Goal: Information Seeking & Learning: Find specific page/section

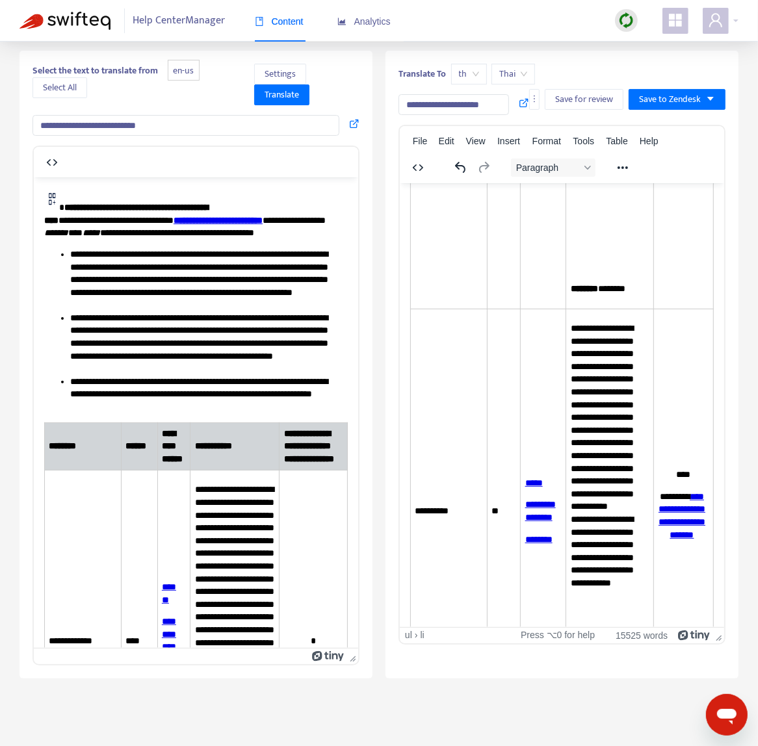
scroll to position [11109, 0]
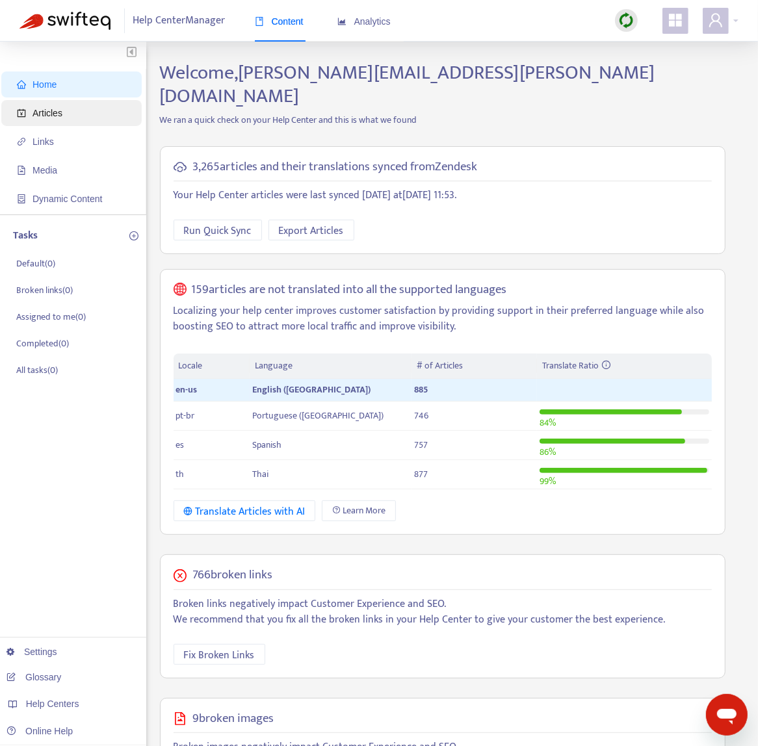
click at [65, 100] on span "Articles" at bounding box center [74, 113] width 114 height 26
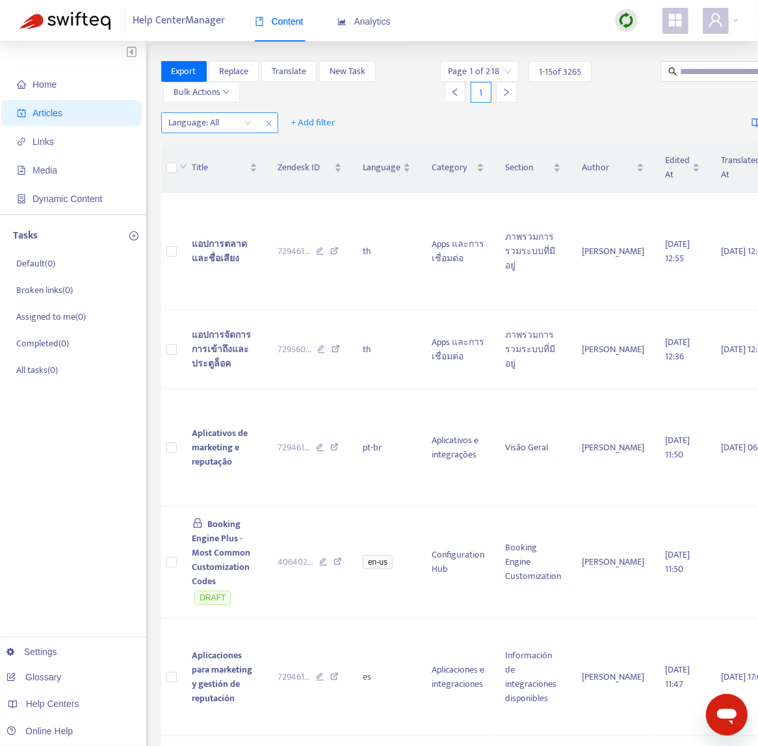
click at [228, 128] on div at bounding box center [203, 123] width 79 height 16
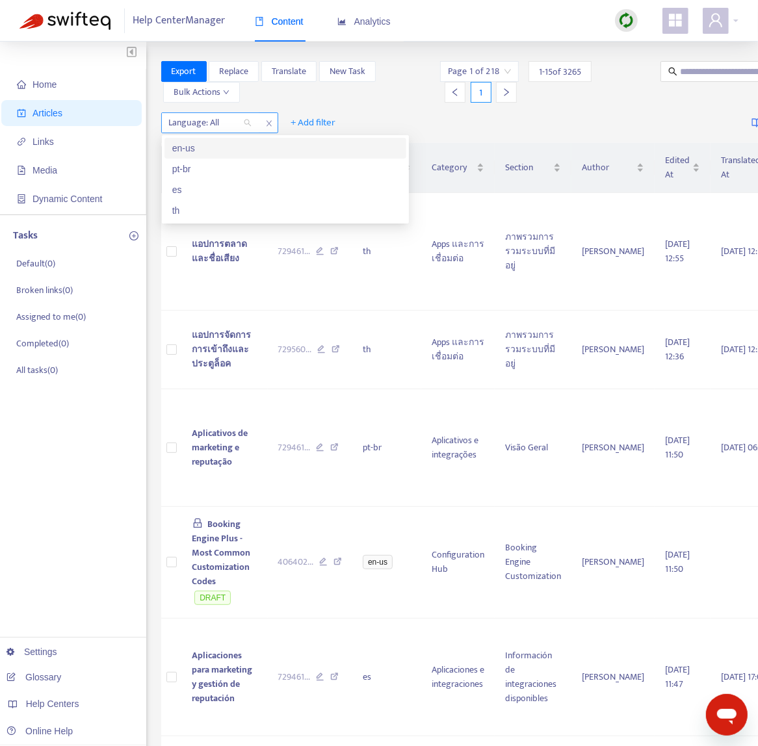
click at [228, 152] on div "en-us" at bounding box center [285, 148] width 226 height 14
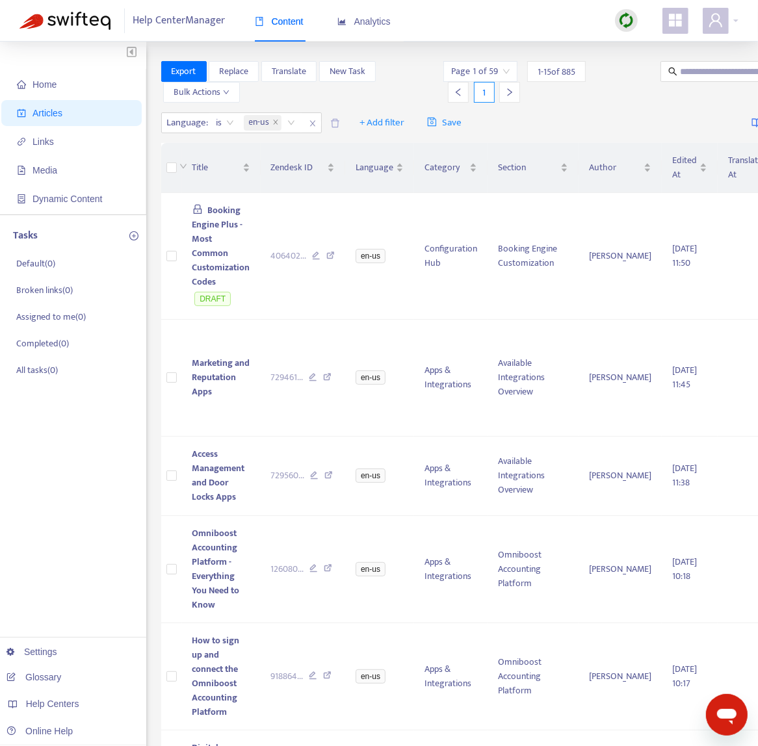
click at [580, 108] on div "Language : is en-us + Add filter Save Getting started with Articles" at bounding box center [520, 123] width 719 height 31
click at [257, 226] on td "Booking Engine Plus - Most Common Customization Codes DRAFT" at bounding box center [221, 256] width 79 height 127
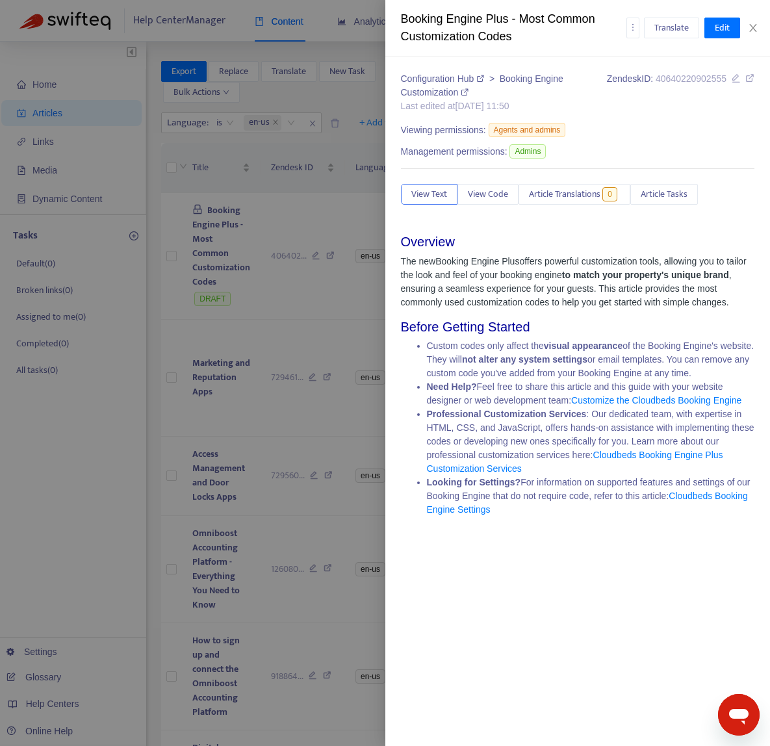
click at [746, 83] on icon at bounding box center [750, 77] width 9 height 9
click at [307, 281] on div at bounding box center [385, 373] width 770 height 746
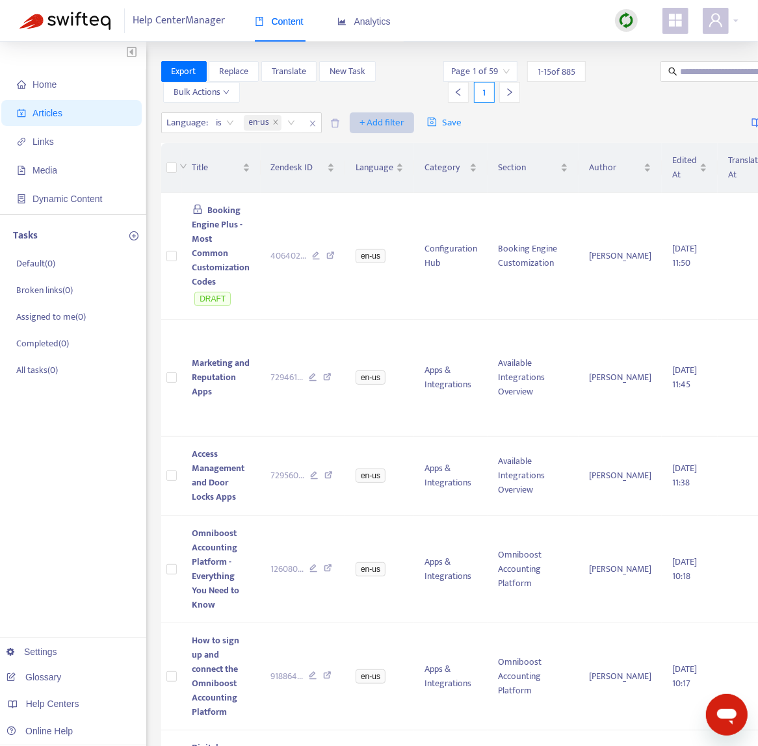
click at [364, 120] on span "+ Add filter" at bounding box center [382, 123] width 45 height 16
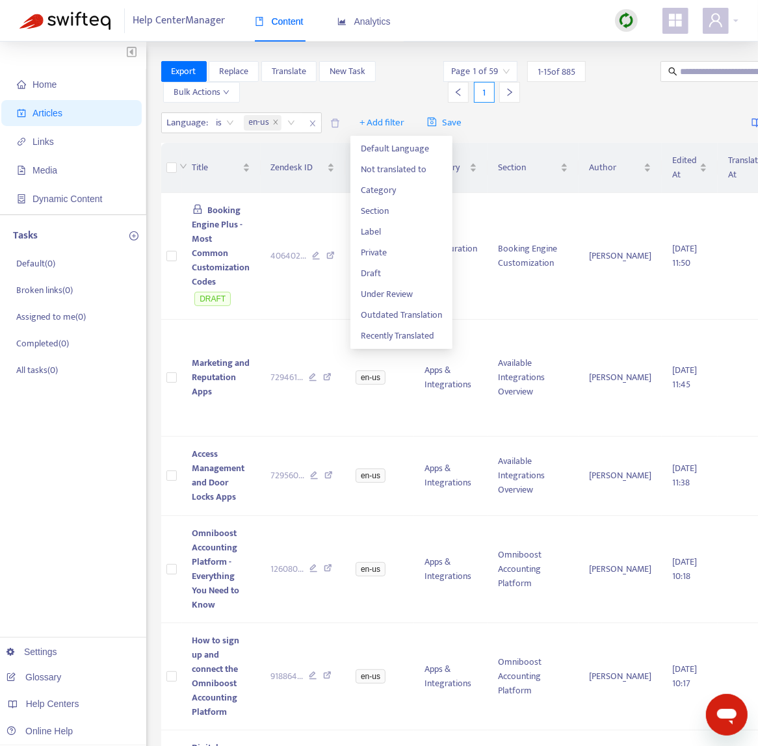
click at [492, 125] on div "Language : is en-us + Add filter Save Getting started with Articles" at bounding box center [520, 123] width 719 height 31
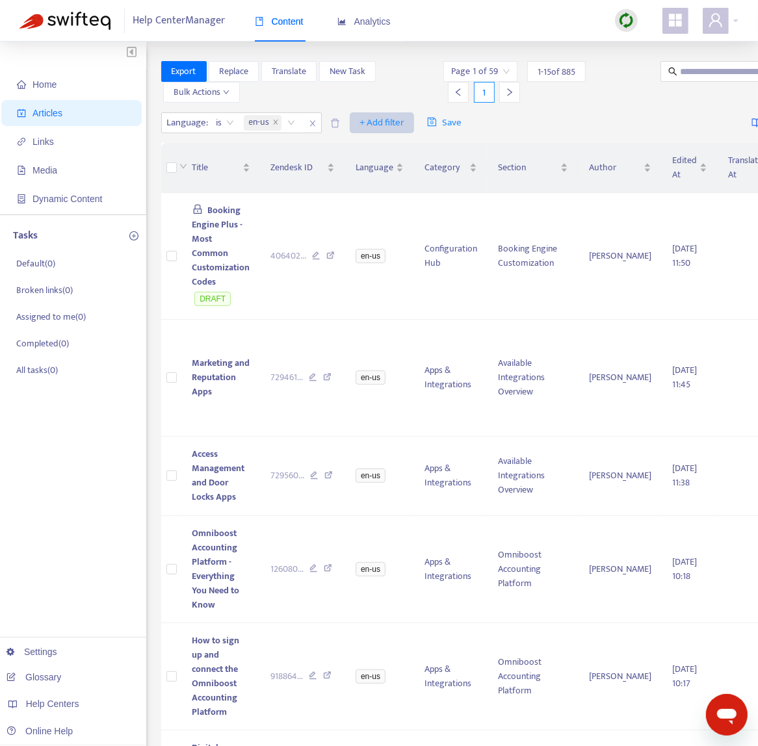
click at [367, 124] on span "+ Add filter" at bounding box center [382, 123] width 45 height 16
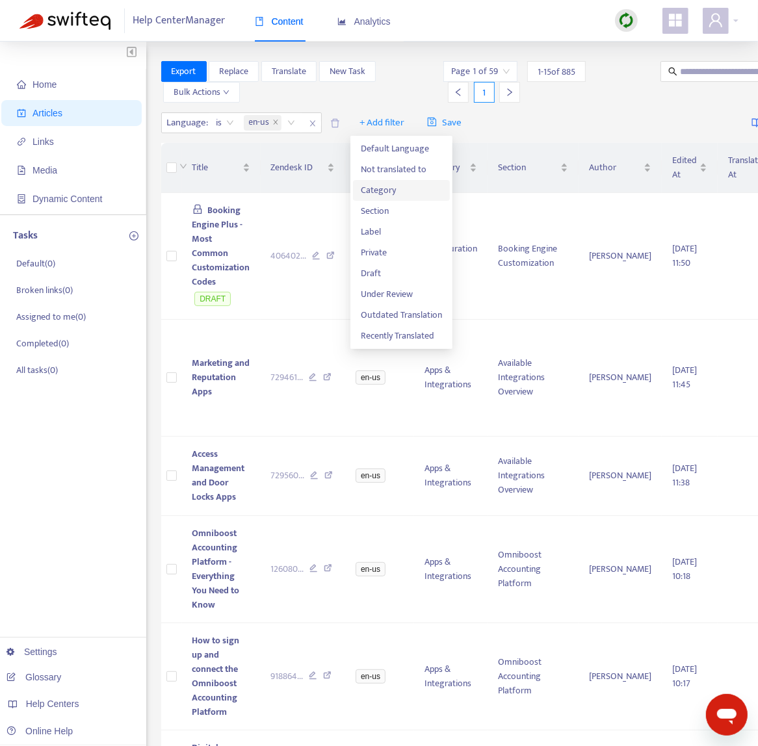
click at [395, 189] on span "Category" at bounding box center [401, 190] width 81 height 14
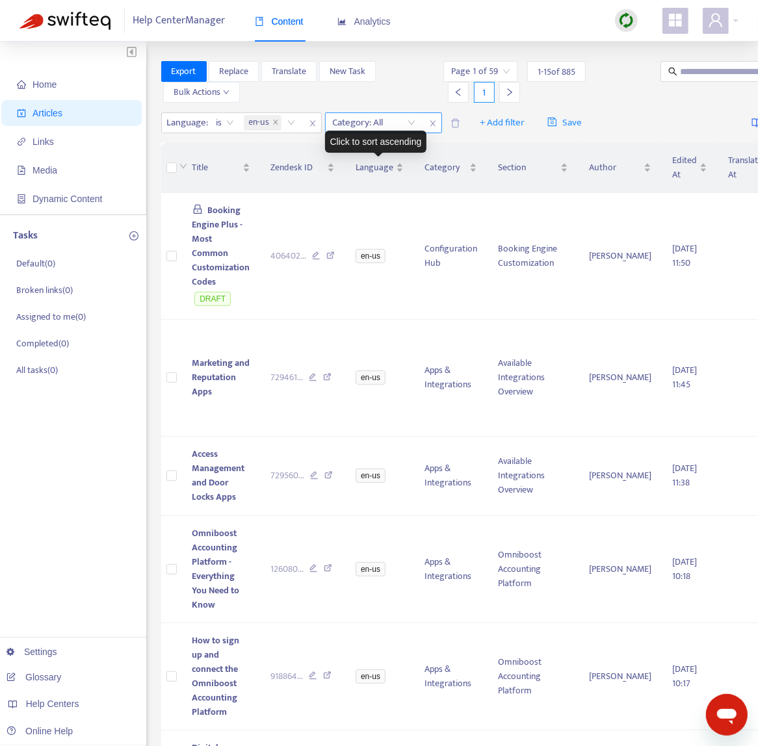
click at [399, 127] on div at bounding box center [367, 123] width 79 height 16
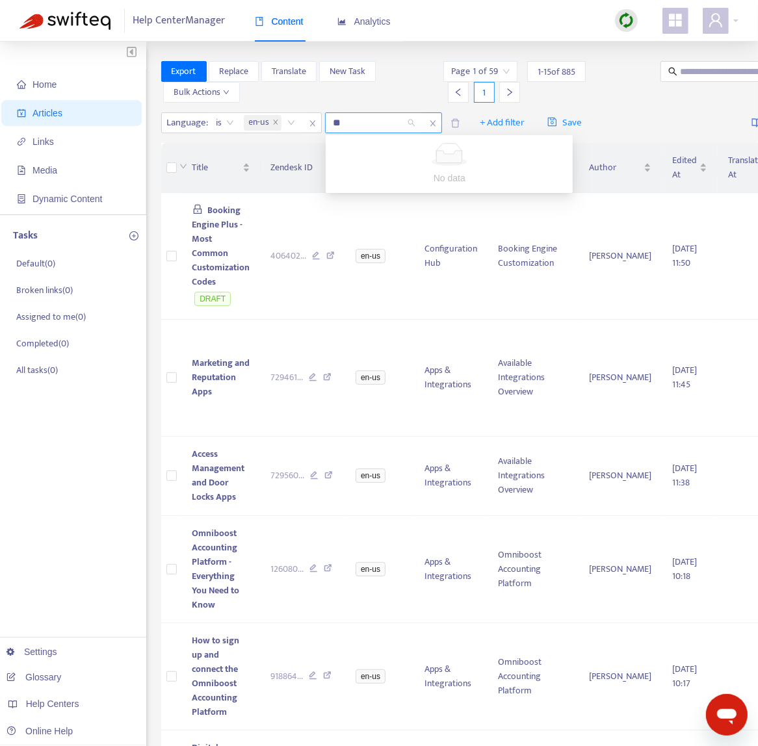
type input "*"
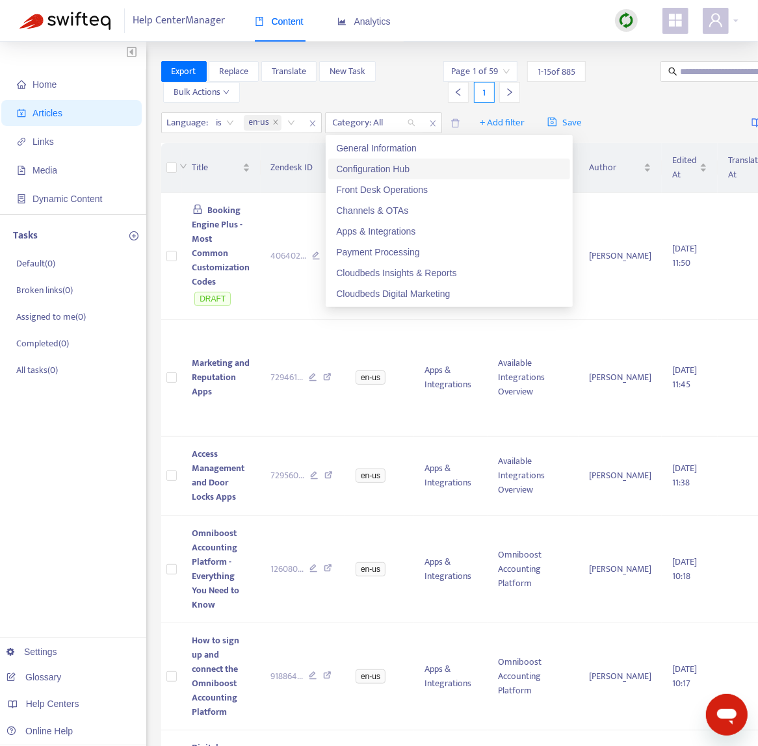
click at [415, 166] on div "Configuration Hub" at bounding box center [449, 169] width 226 height 14
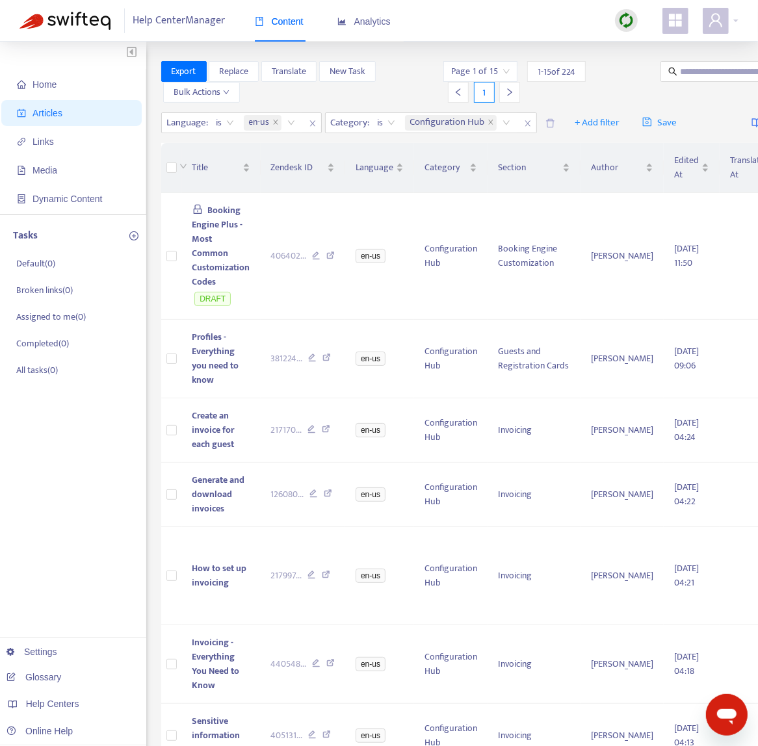
click at [395, 77] on div "Export Replace Translate New Task Bulk Actions" at bounding box center [301, 82] width 280 height 42
click at [612, 127] on span "+ Add filter" at bounding box center [597, 123] width 45 height 16
click at [620, 195] on span "Section" at bounding box center [617, 190] width 81 height 14
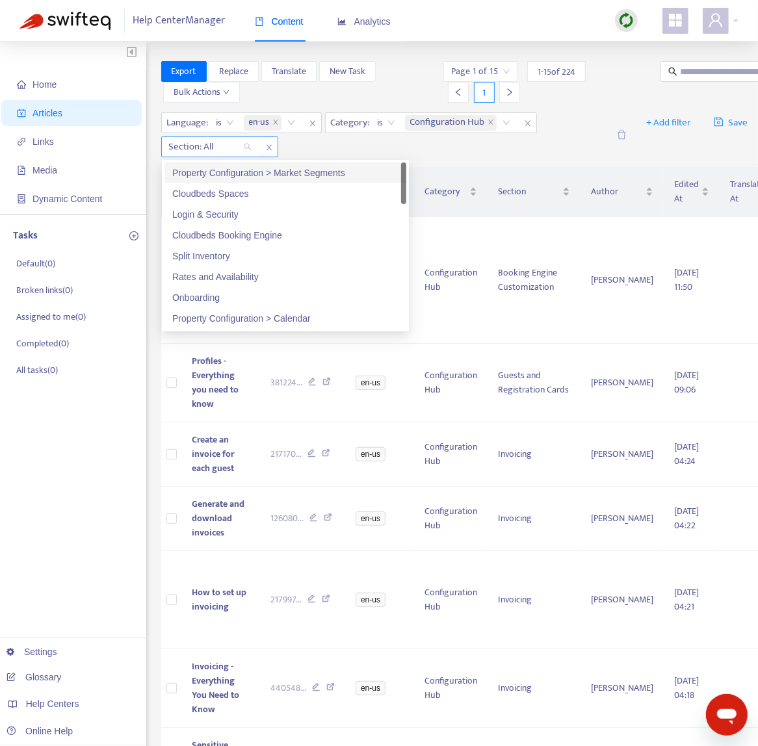
click at [228, 150] on div at bounding box center [203, 147] width 79 height 16
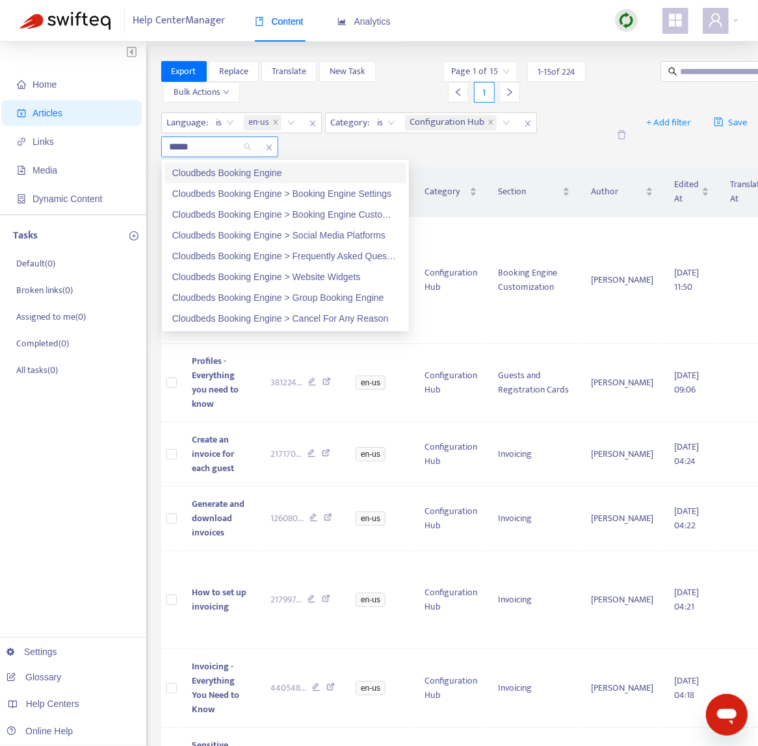
type input "******"
click at [234, 176] on div "Cloudbeds Booking Engine" at bounding box center [285, 173] width 226 height 14
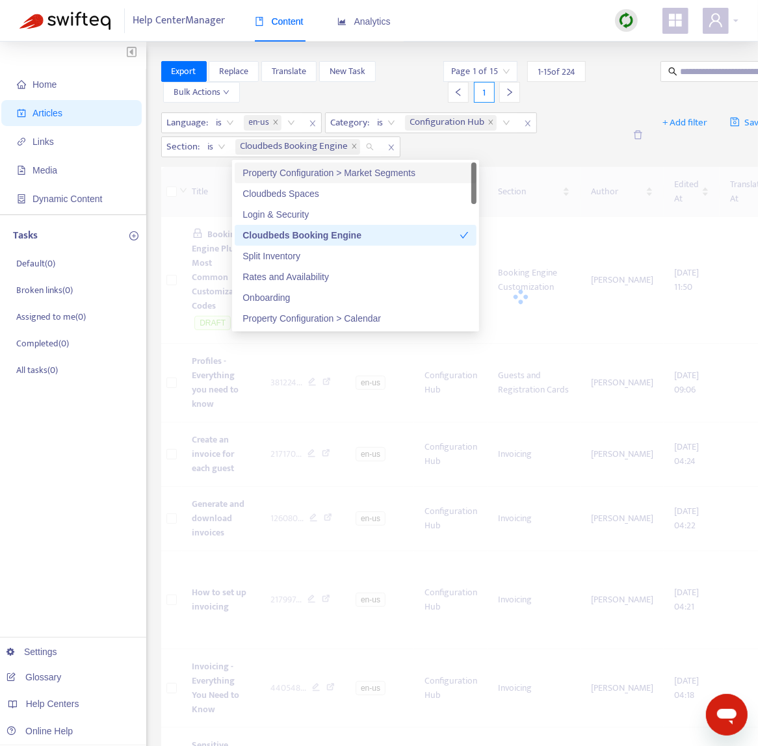
click at [524, 159] on div "Language : is en-us Category : is Configuration Hub Section : is Cloudbeds Book…" at bounding box center [520, 135] width 719 height 55
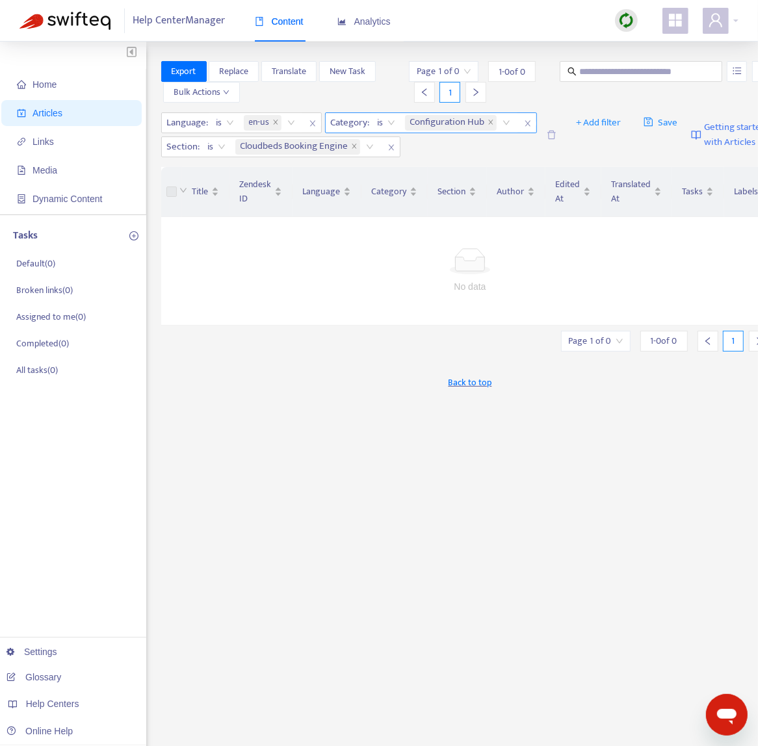
click at [524, 127] on icon "close" at bounding box center [528, 124] width 8 height 8
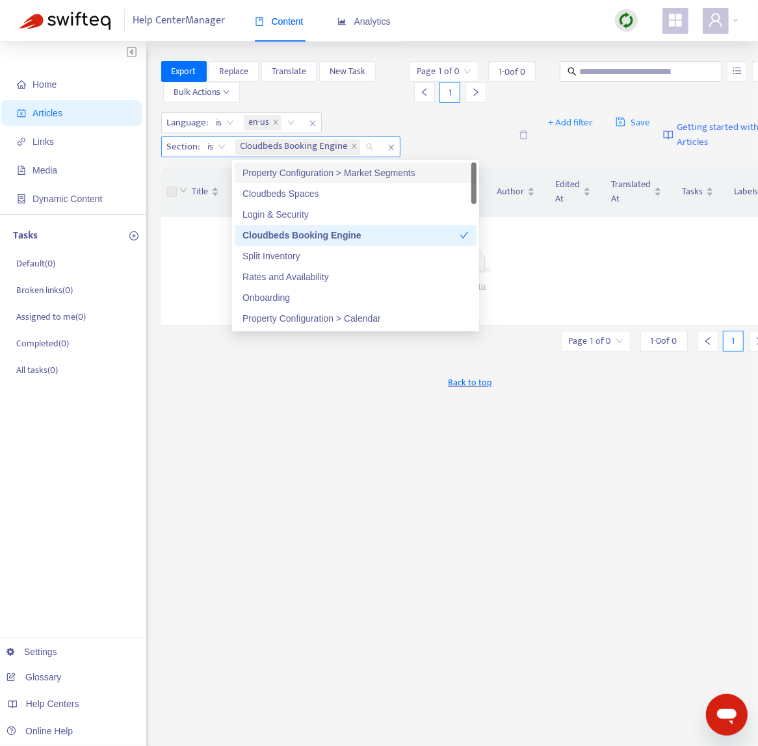
click at [371, 148] on div "Cloudbeds Booking Engine" at bounding box center [307, 147] width 148 height 20
click at [355, 147] on icon "close" at bounding box center [354, 146] width 7 height 7
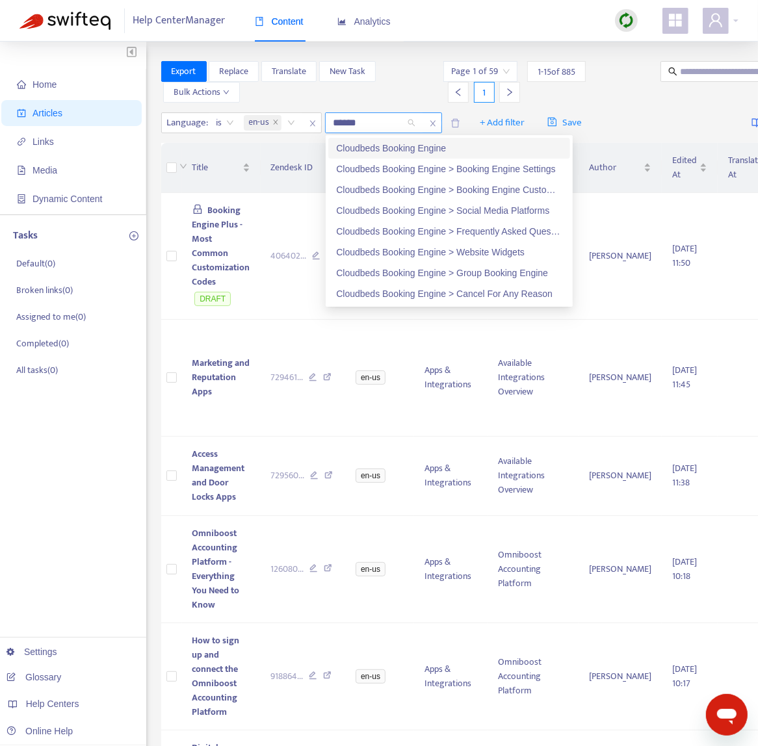
type input "*******"
click at [433, 167] on div "Cloudbeds Booking Engine > Booking Engine Settings" at bounding box center [449, 169] width 226 height 14
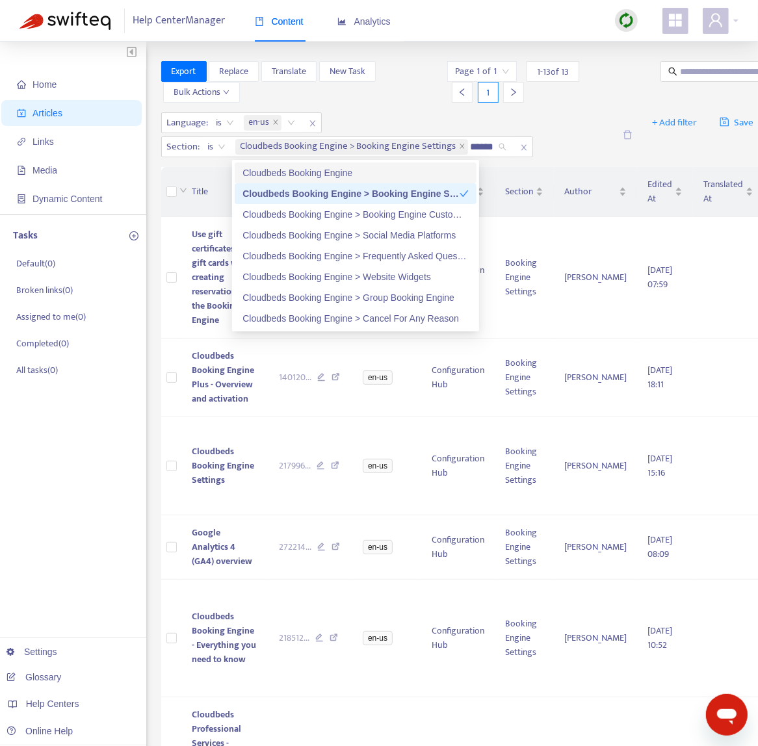
type input "*******"
click at [421, 219] on div "Cloudbeds Booking Engine > Booking Engine Customization" at bounding box center [355, 214] width 226 height 14
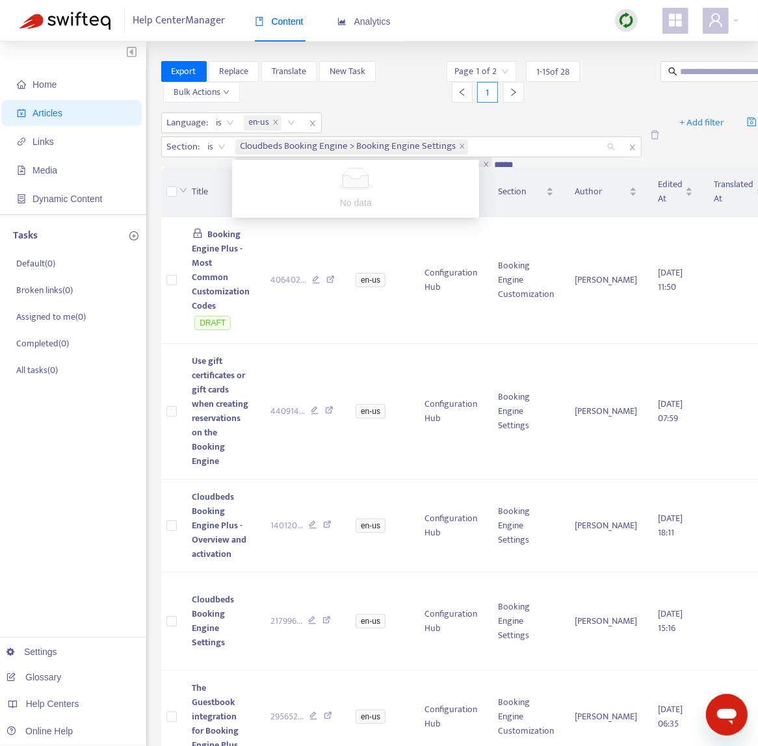
type input "****"
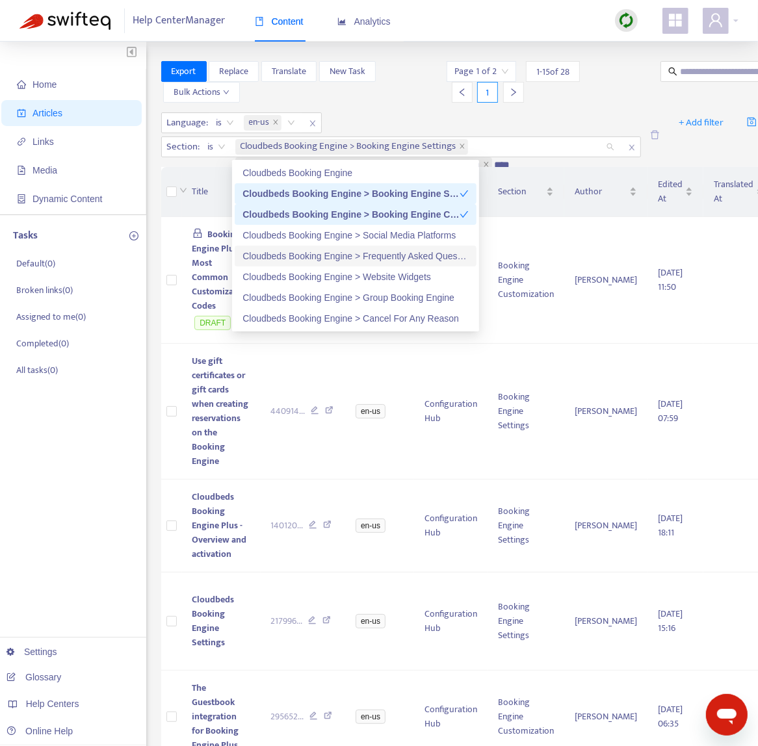
click at [410, 259] on div "Cloudbeds Booking Engine > Frequently Asked Questions and Troubleshooting" at bounding box center [355, 256] width 226 height 14
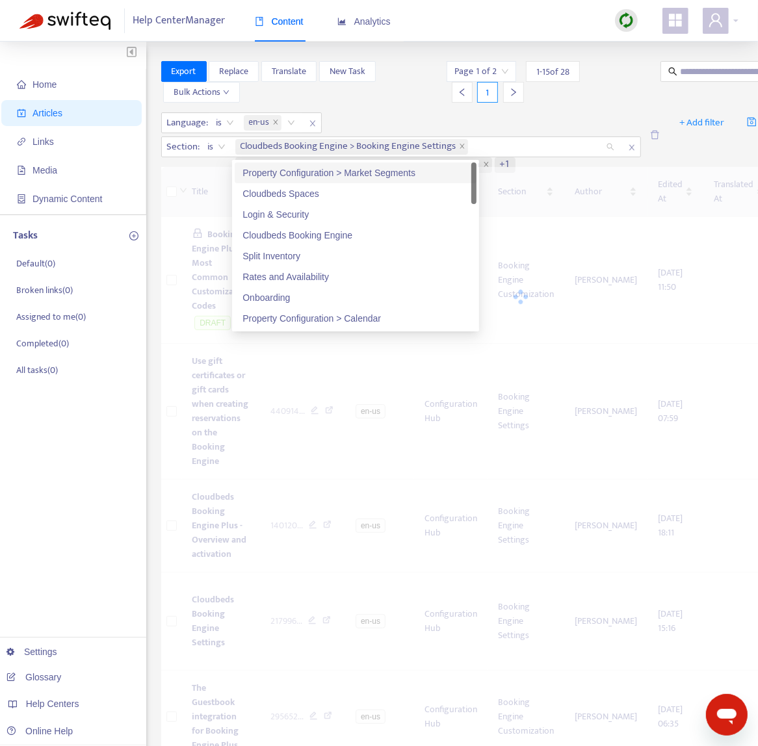
click at [575, 120] on div "Language : is en-us Section : is Cloudbeds Booking Engine > Booking Engine Sett…" at bounding box center [401, 134] width 480 height 45
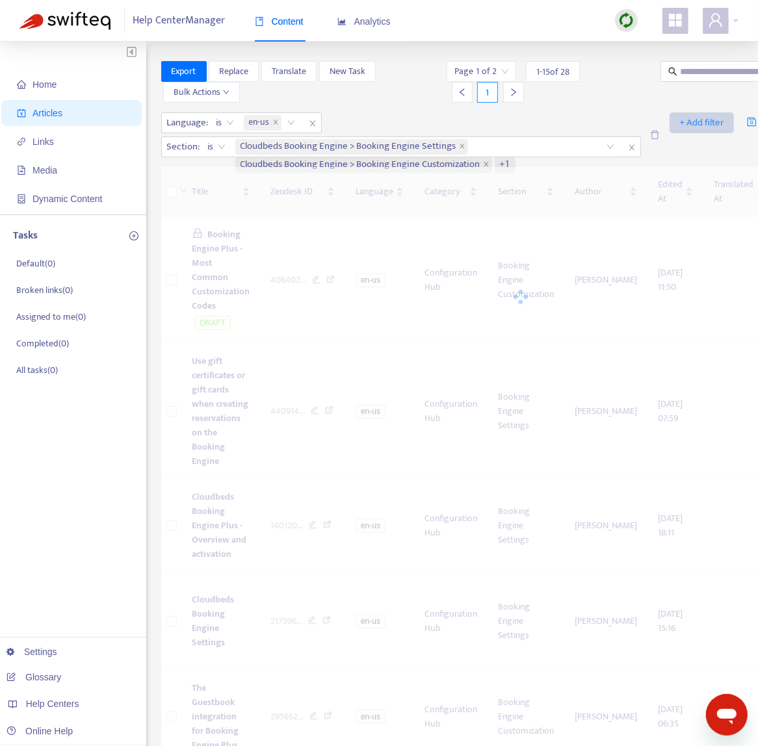
click at [692, 124] on span "+ Add filter" at bounding box center [701, 123] width 45 height 16
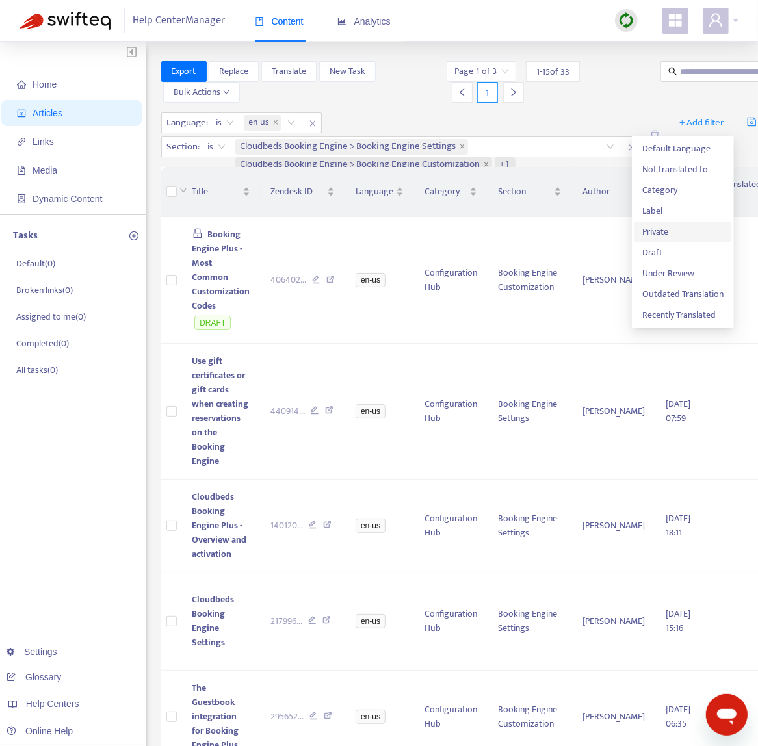
click at [665, 226] on span "Private" at bounding box center [682, 232] width 81 height 14
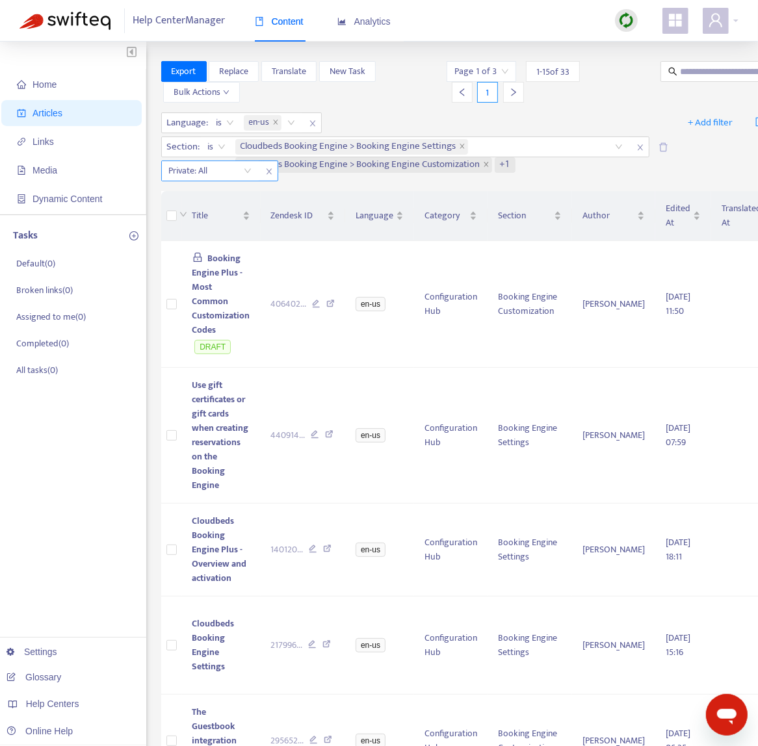
click at [235, 172] on input "search" at bounding box center [210, 171] width 83 height 20
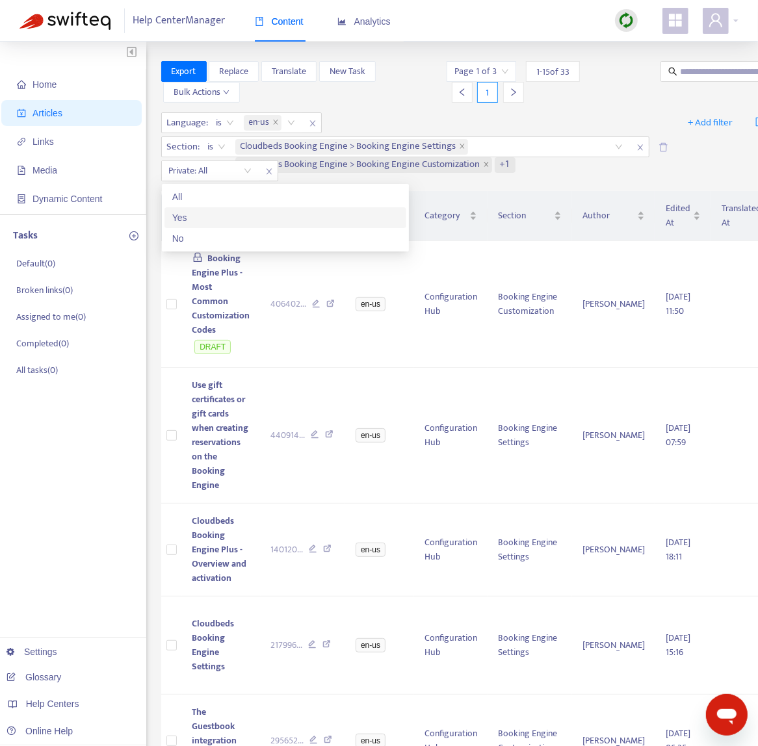
click at [231, 213] on div "Yes" at bounding box center [285, 218] width 226 height 14
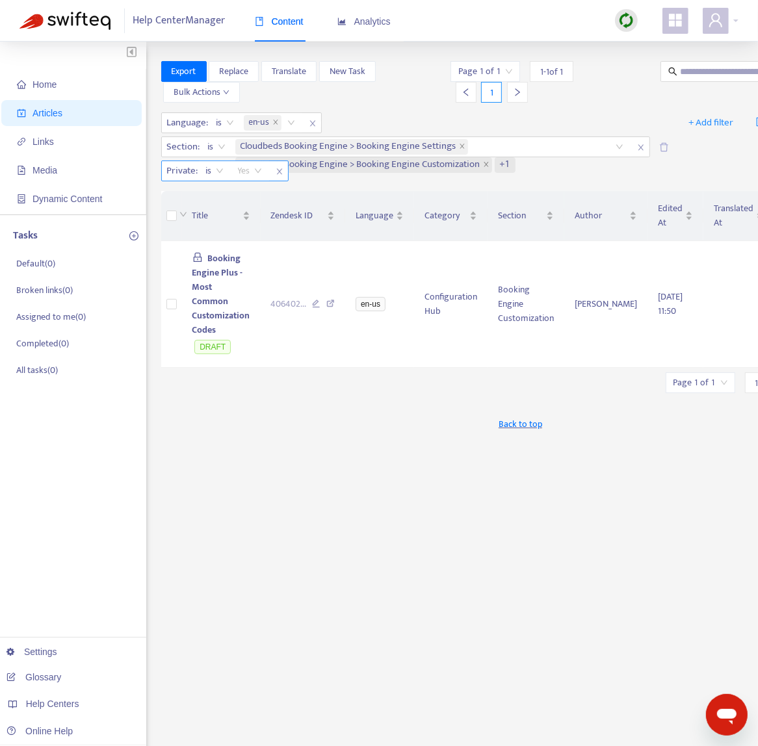
click at [248, 176] on span "Yes" at bounding box center [250, 171] width 24 height 20
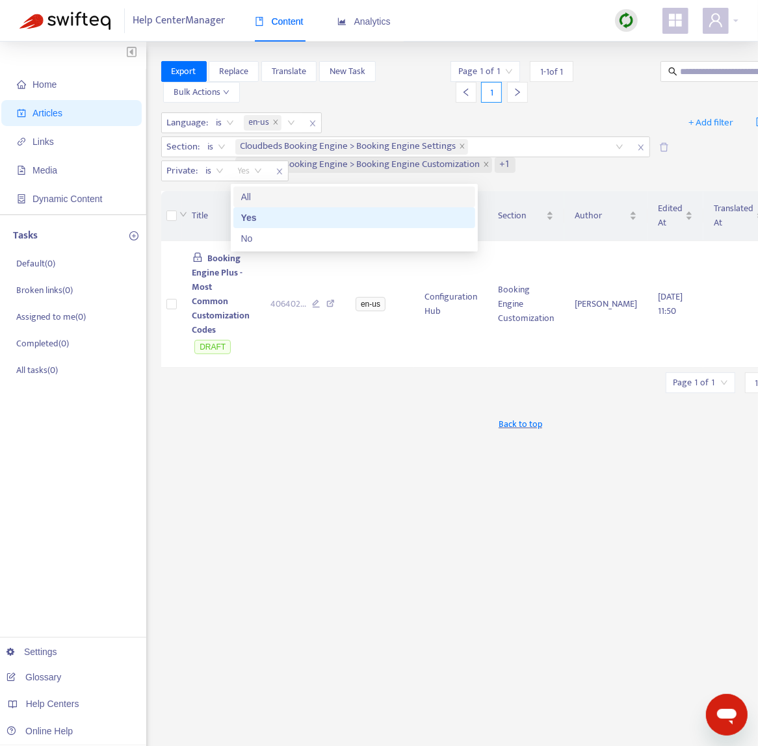
click at [257, 197] on div "All" at bounding box center [354, 197] width 226 height 14
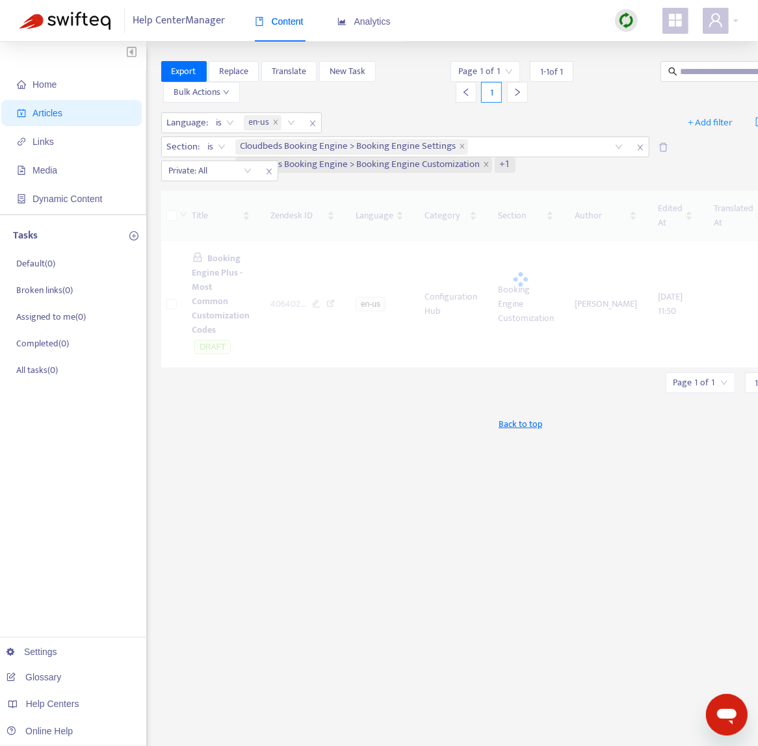
click at [690, 58] on div "Home Articles Links Media Dynamic Content Tasks Default ( 0 ) Broken links ( 0 …" at bounding box center [379, 432] width 758 height 780
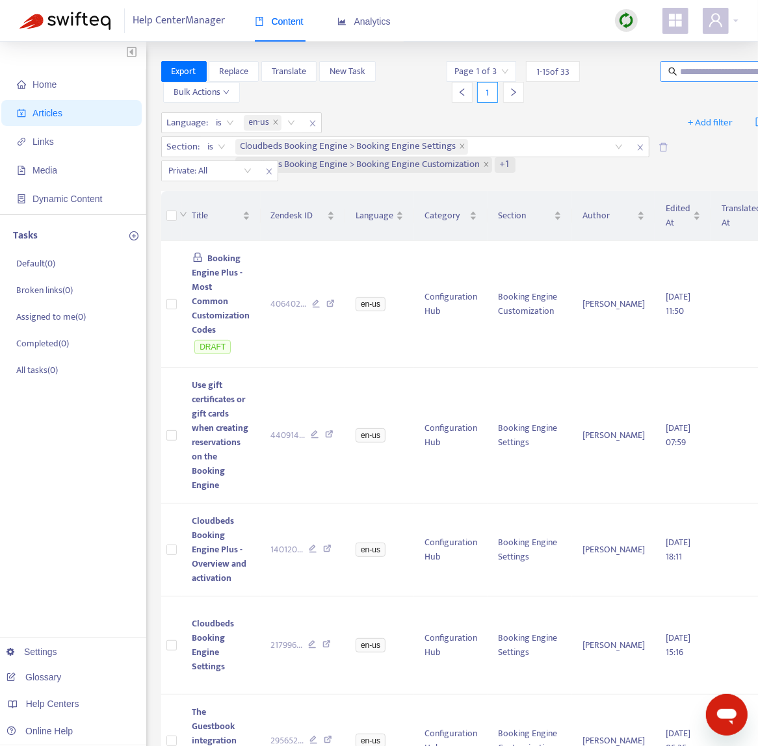
click at [685, 77] on input "text" at bounding box center [742, 71] width 125 height 14
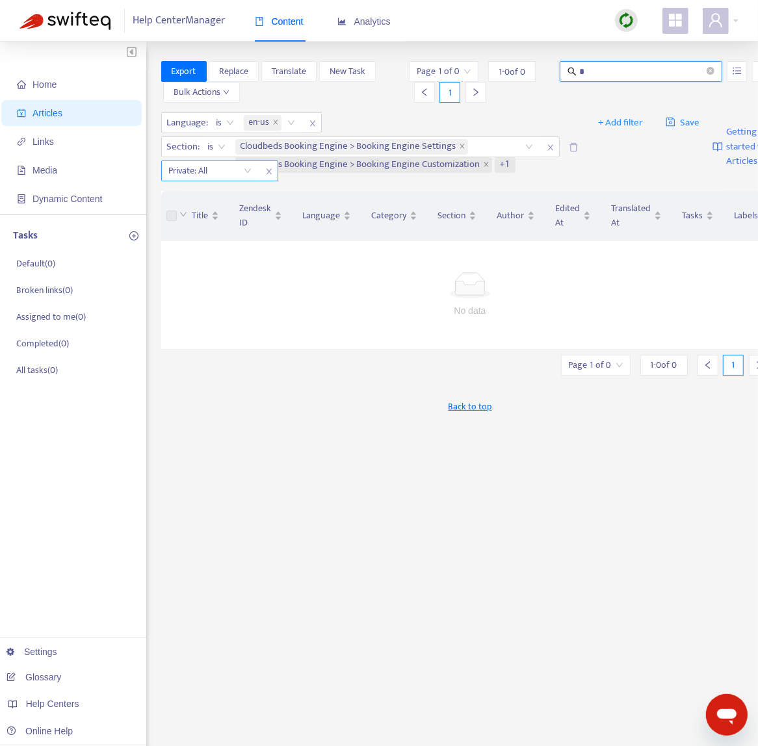
click at [270, 173] on icon "close" at bounding box center [269, 172] width 8 height 8
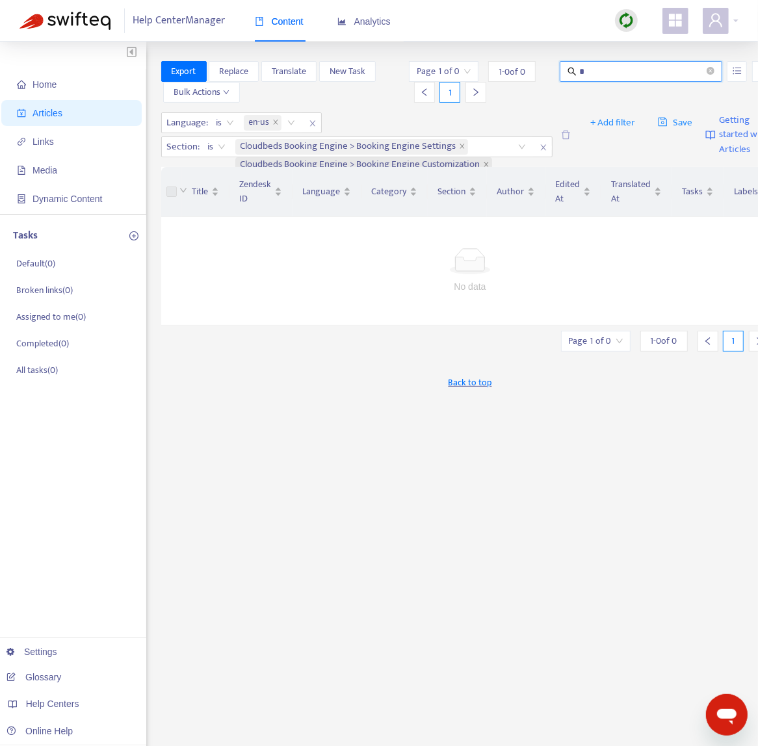
click at [629, 70] on input "*" at bounding box center [641, 71] width 125 height 14
type input "*****"
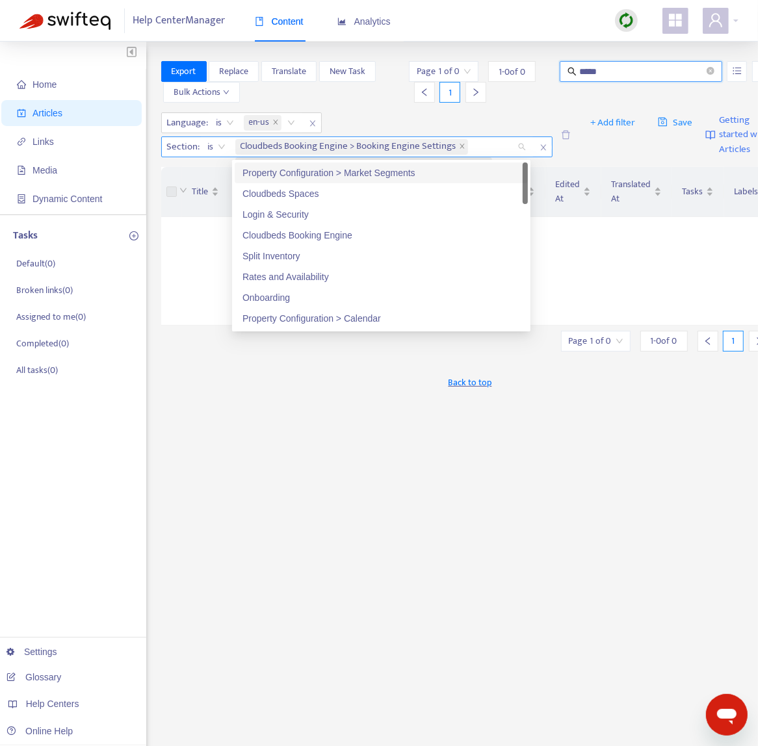
click at [505, 147] on div "Cloudbeds Booking Engine > Booking Engine Settings Cloudbeds Booking Engine > B…" at bounding box center [376, 165] width 282 height 55
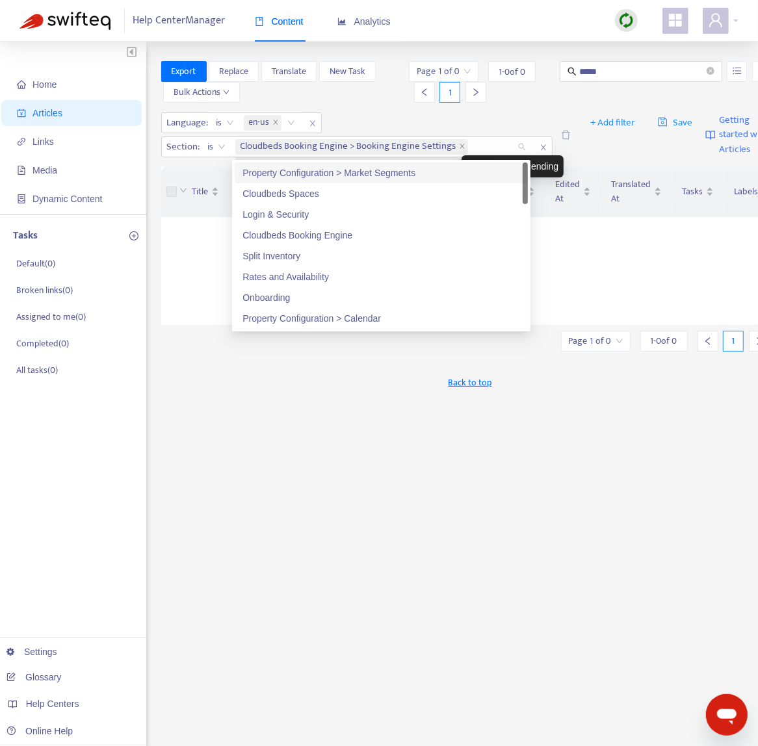
click at [0, 0] on div "Click to sort descending" at bounding box center [0, 0] width 0 height 0
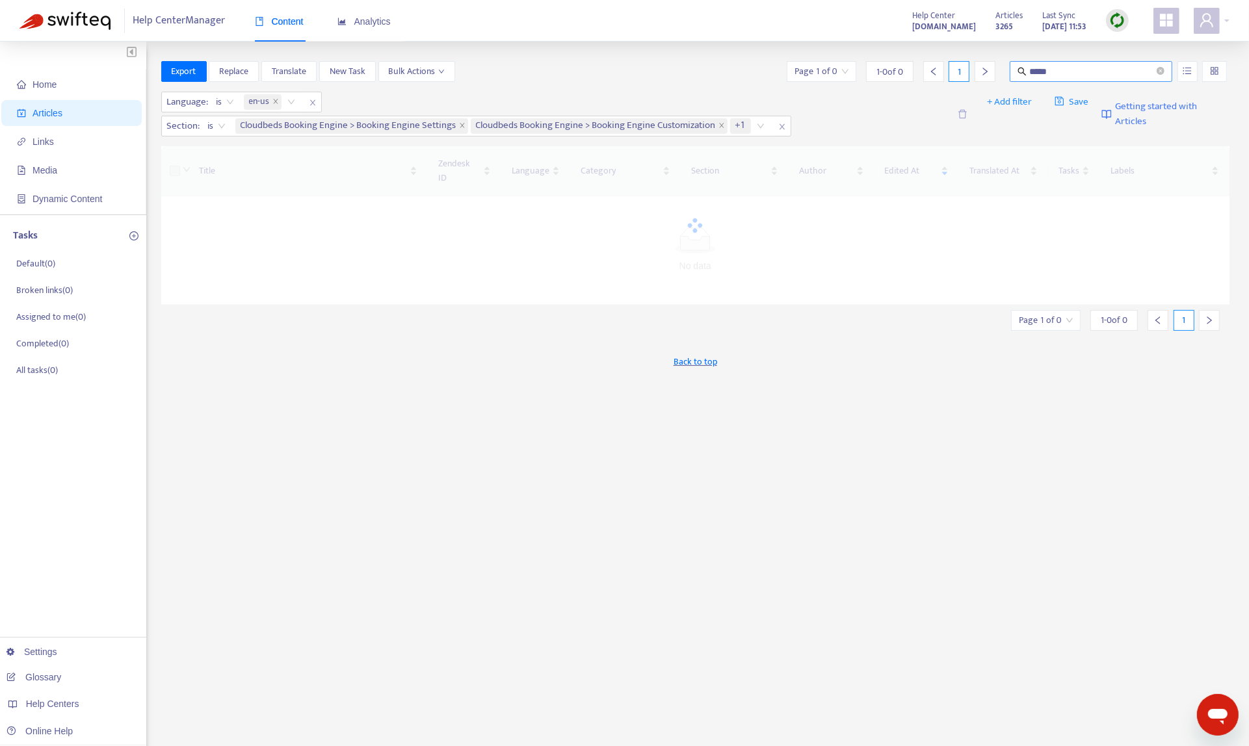
click at [770, 71] on input "*****" at bounding box center [1091, 71] width 125 height 14
click at [770, 69] on icon "close-circle" at bounding box center [1161, 71] width 8 height 8
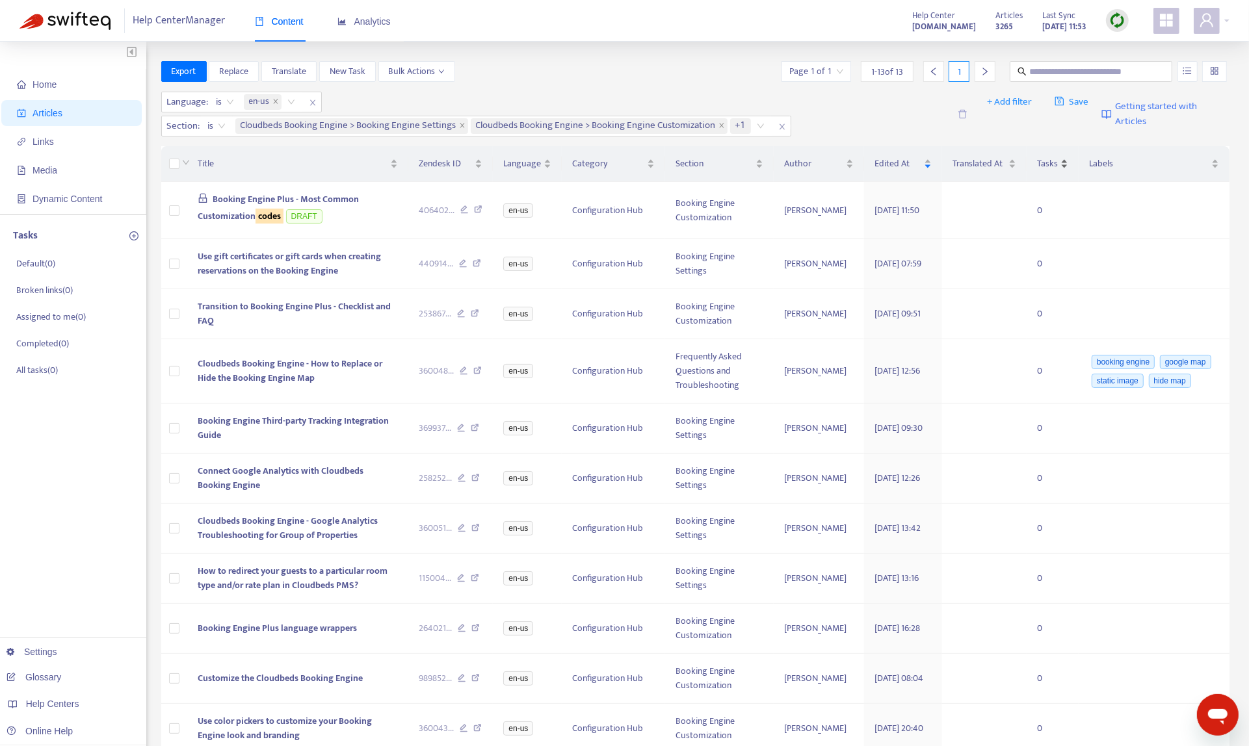
drag, startPoint x: 1021, startPoint y: 87, endPoint x: 1032, endPoint y: 155, distance: 68.5
click at [770, 91] on div "Language : is en-us Section : is Cloudbeds Booking Engine > Booking Engine Sett…" at bounding box center [695, 114] width 1069 height 55
click at [770, 83] on div "Export Replace Translate New Task Bulk Actions Page 1 of 1 1 - 13 of 13 1" at bounding box center [695, 74] width 1069 height 26
click at [770, 78] on input "text" at bounding box center [1091, 71] width 125 height 14
type input "*****"
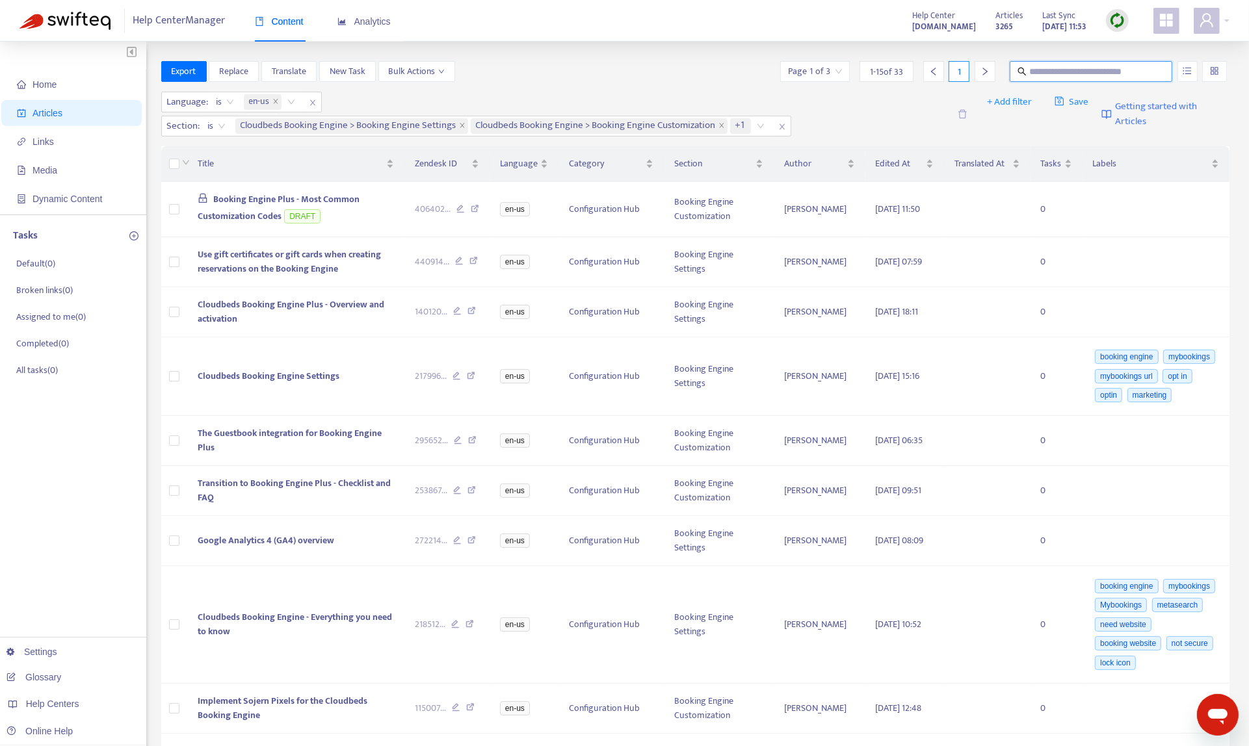
click at [1071, 70] on input "text" at bounding box center [1091, 71] width 125 height 14
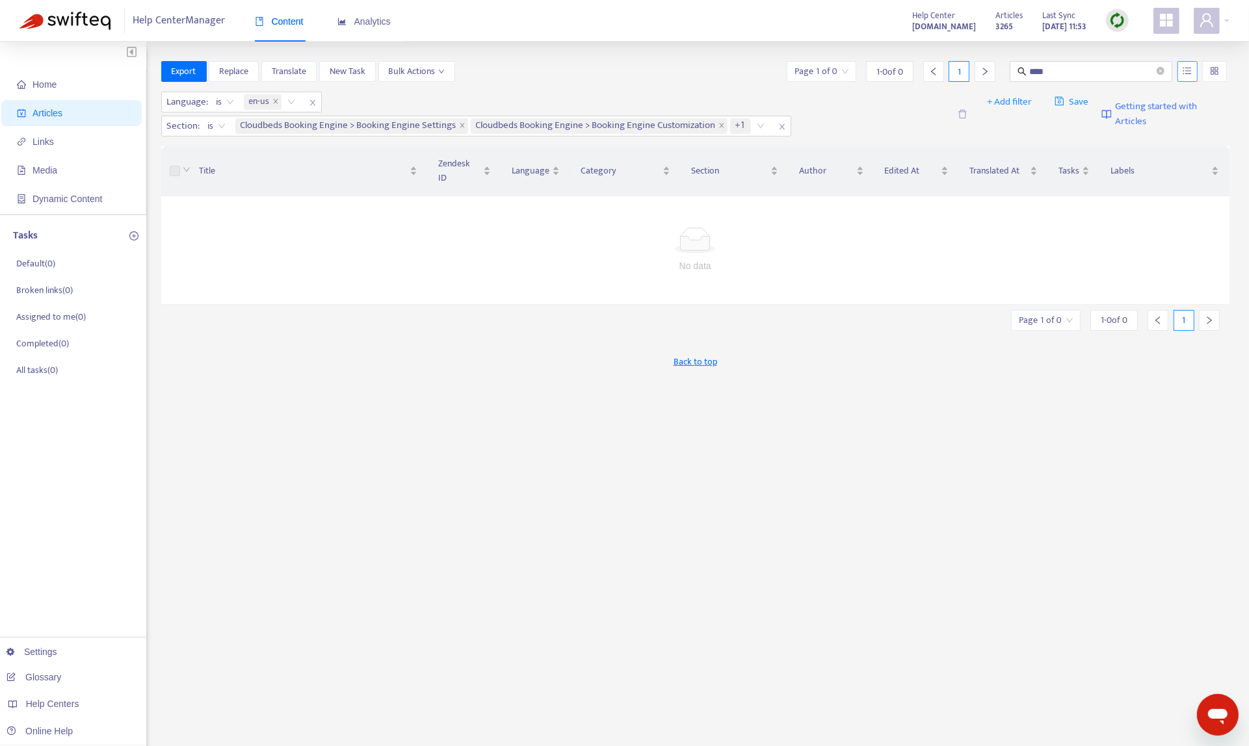
click at [1188, 80] on button "button" at bounding box center [1187, 71] width 20 height 21
click at [1144, 115] on span "Match Exact Phrase" at bounding box center [1144, 116] width 85 height 14
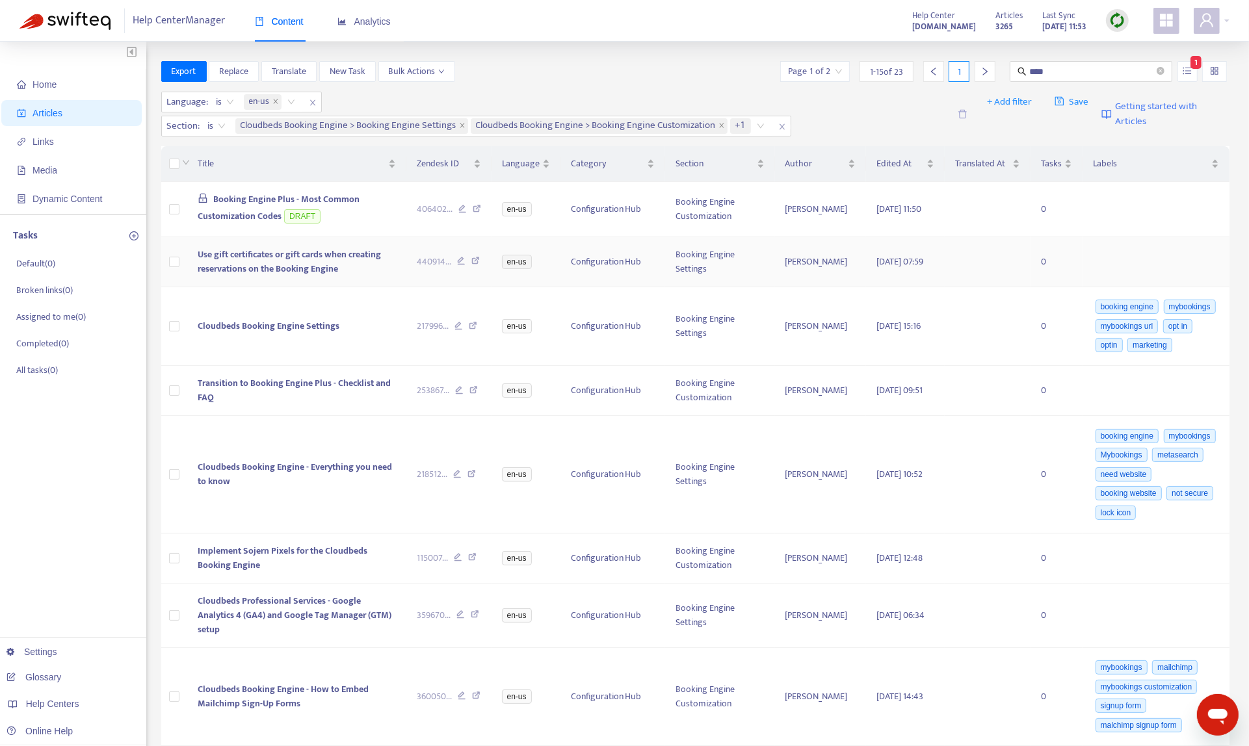
click at [480, 259] on icon at bounding box center [475, 263] width 8 height 12
click at [360, 364] on td "Cloudbeds Booking Engine Settings" at bounding box center [296, 326] width 219 height 79
click at [356, 361] on body "Help Center Manager Content Analytics Help Center [DOMAIN_NAME] Articles 3265 L…" at bounding box center [624, 592] width 1249 height 1184
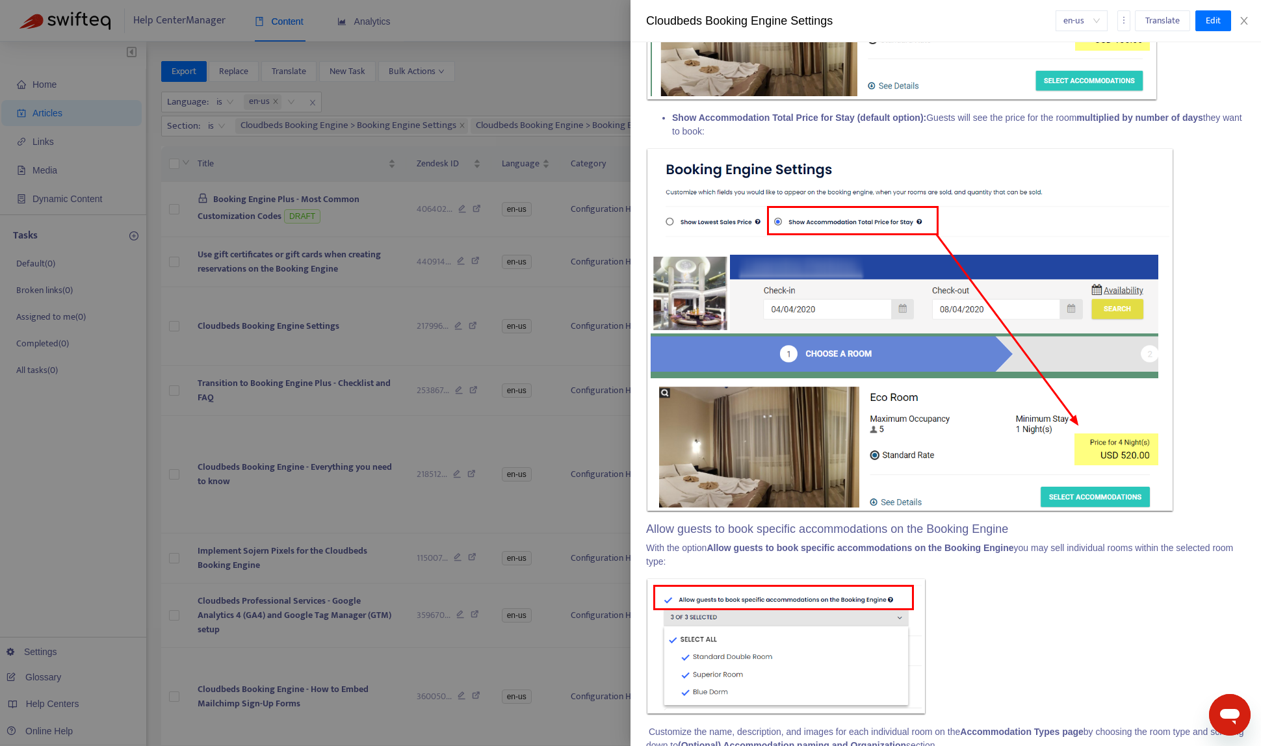
scroll to position [1507, 0]
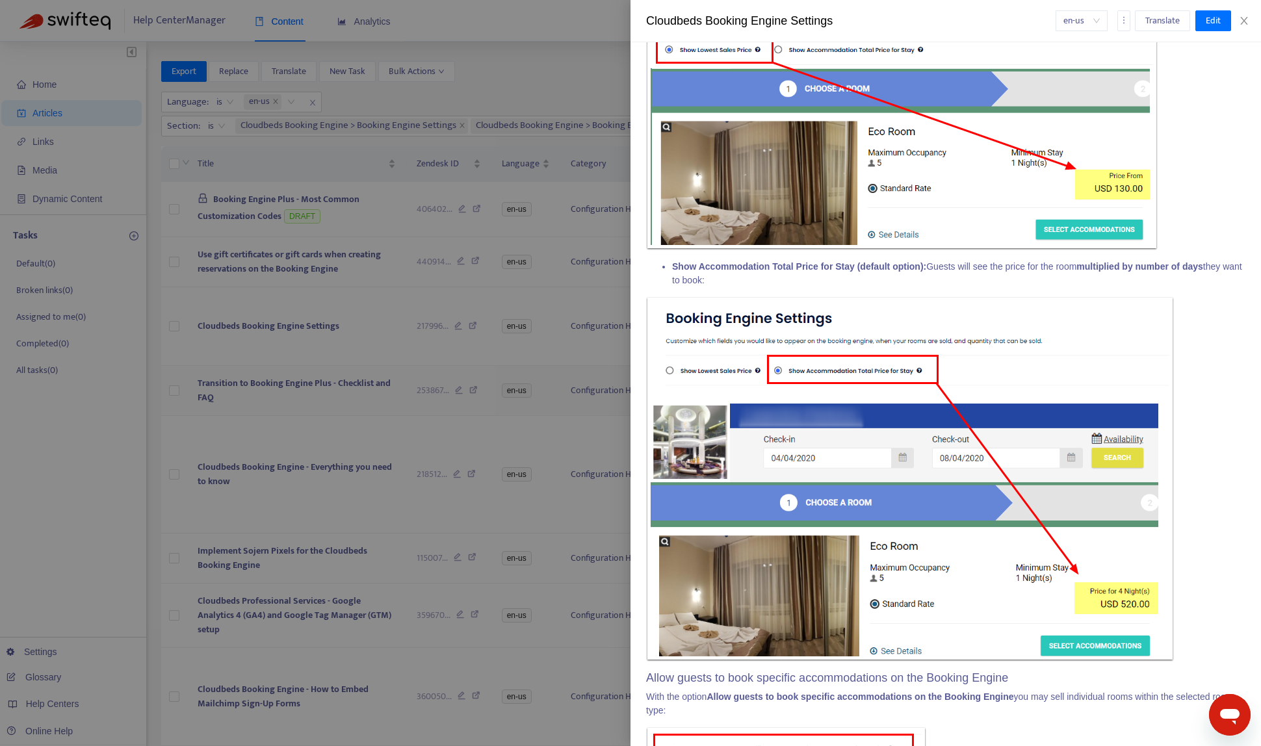
click at [218, 419] on div at bounding box center [630, 373] width 1261 height 746
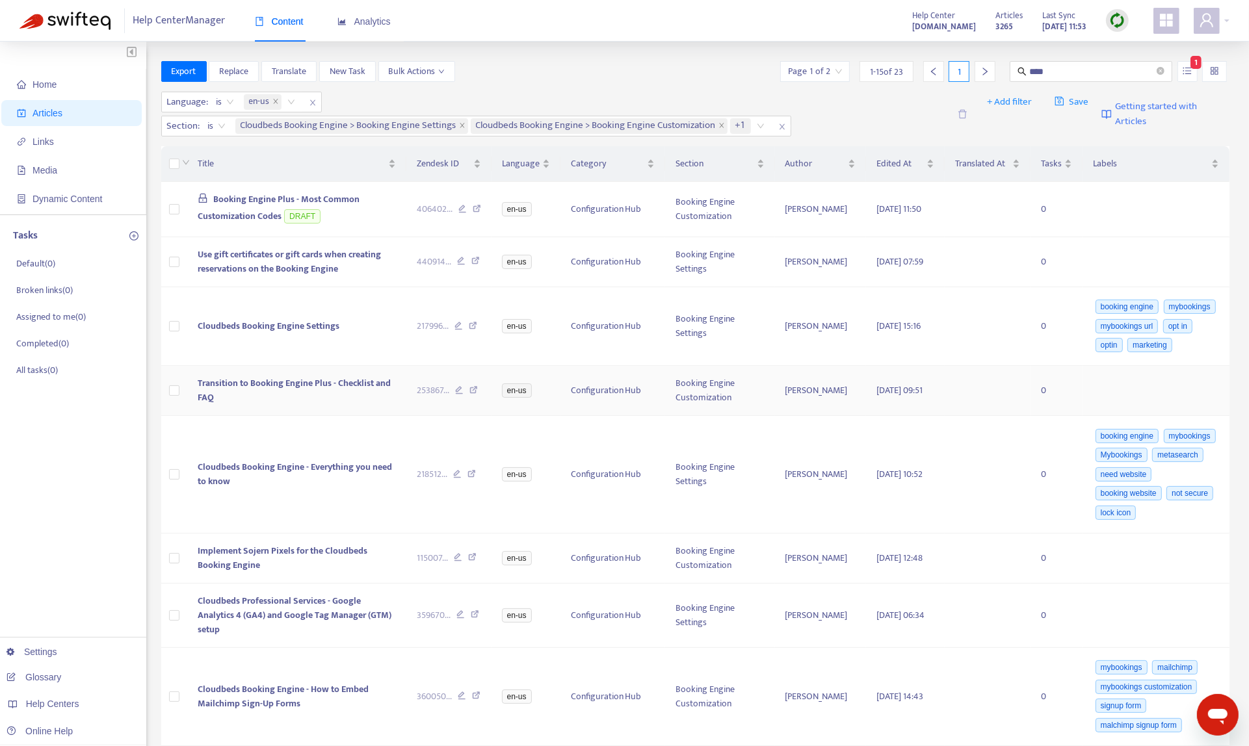
click at [345, 416] on td "Transition to Booking Engine Plus - Checklist and FAQ" at bounding box center [296, 391] width 219 height 50
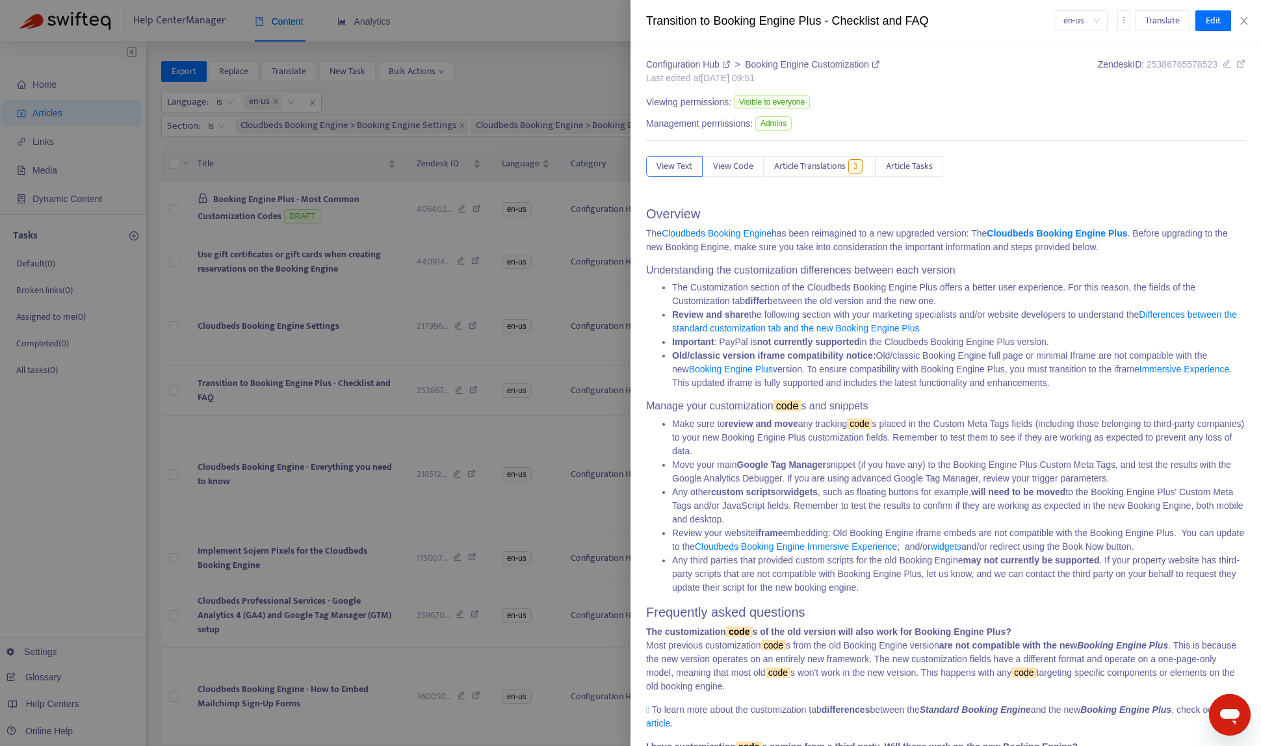
scroll to position [189, 0]
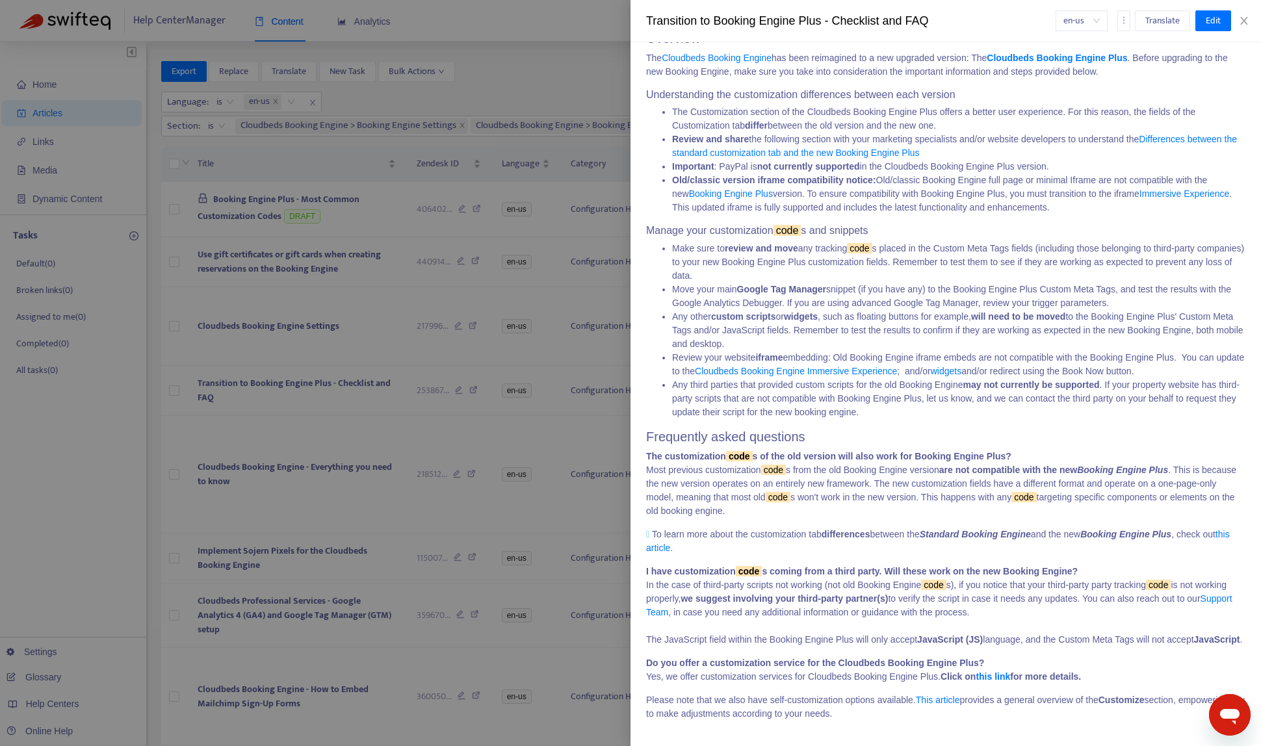
click at [272, 434] on div at bounding box center [630, 373] width 1261 height 746
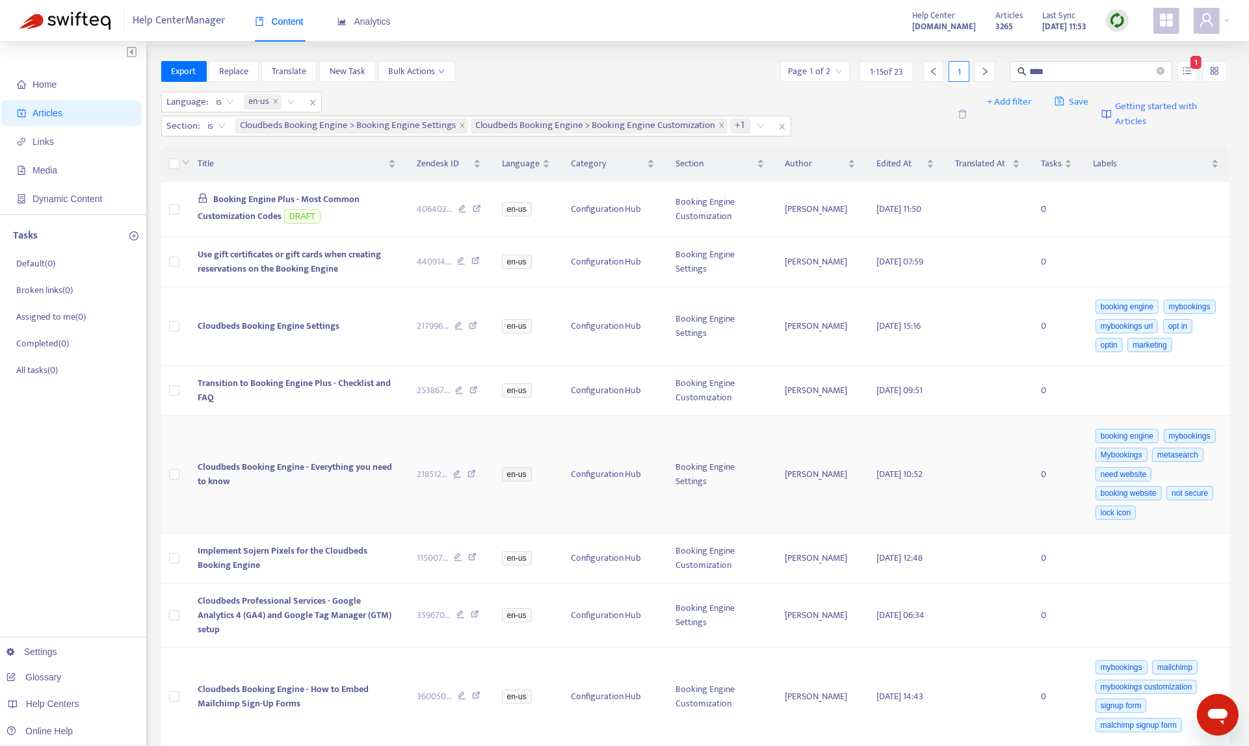
click at [289, 469] on td "Cloudbeds Booking Engine - Everything you need to know" at bounding box center [296, 475] width 219 height 118
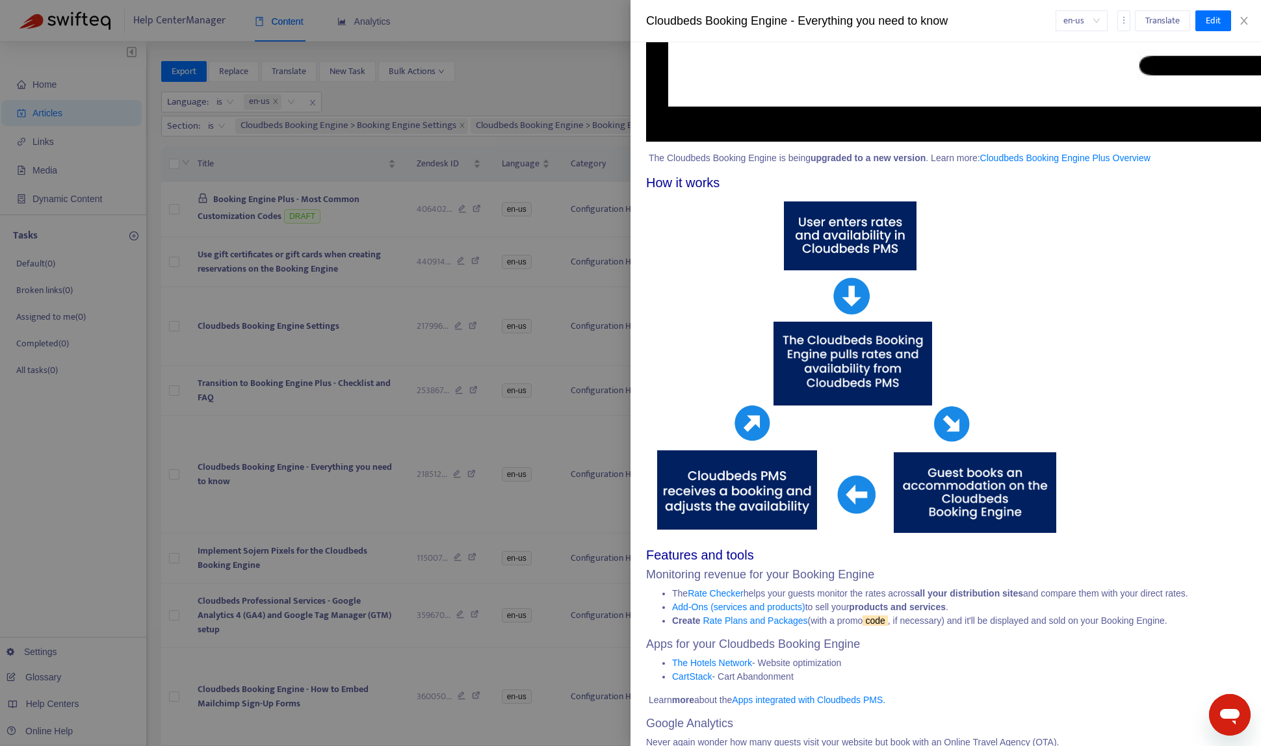
scroll to position [4891, 0]
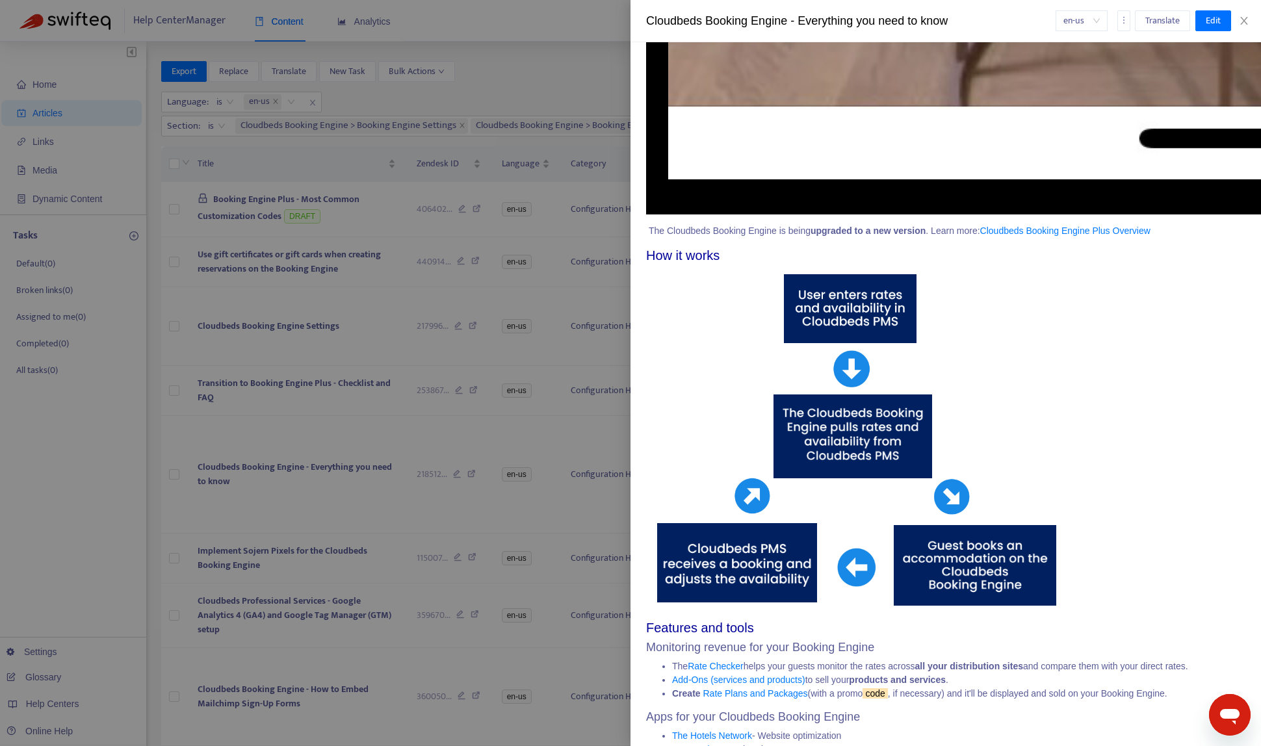
click at [293, 471] on div at bounding box center [630, 373] width 1261 height 746
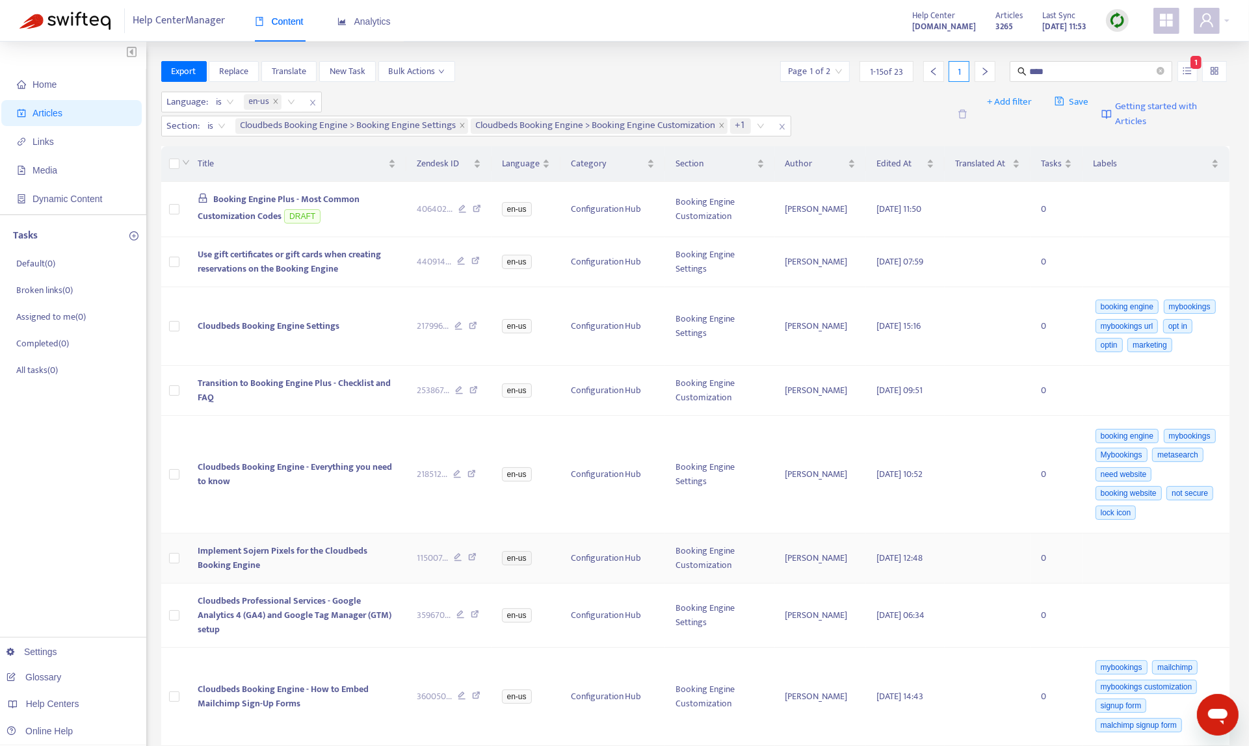
click at [372, 581] on td "Implement Sojern Pixels for the Cloudbeds Booking Engine" at bounding box center [296, 559] width 219 height 50
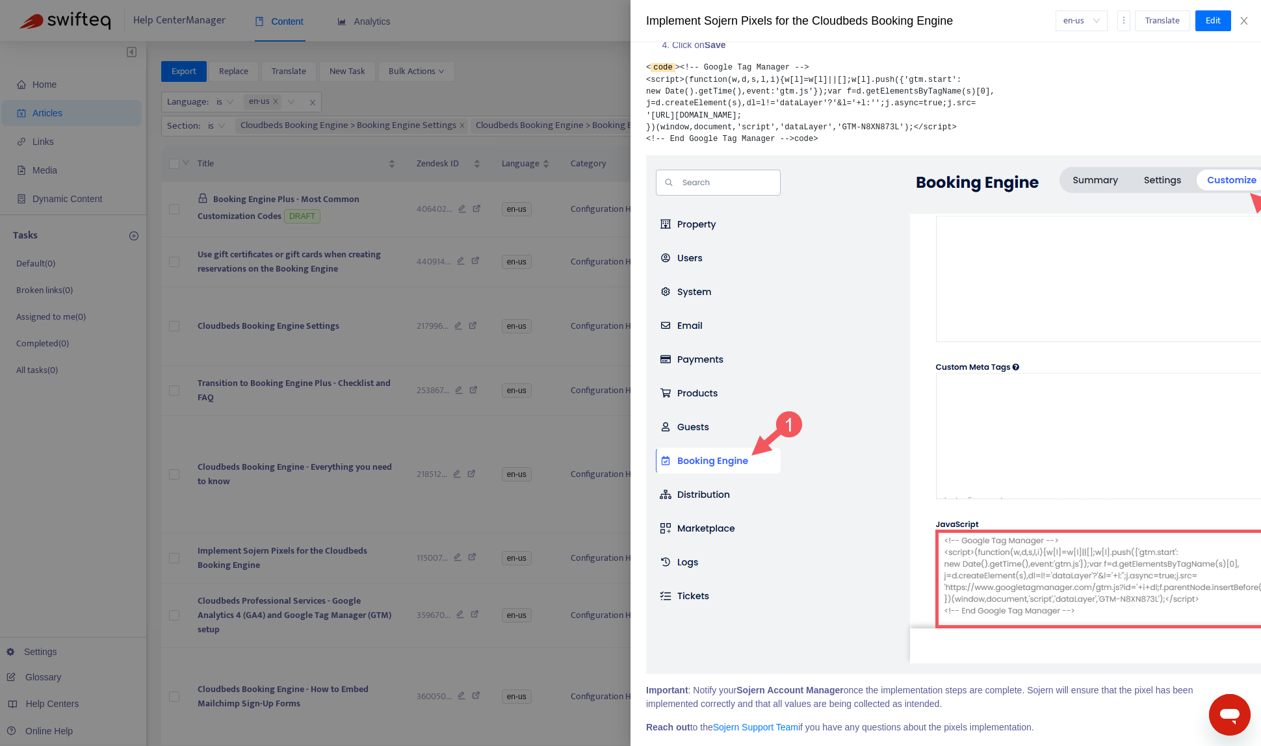
scroll to position [1082, 0]
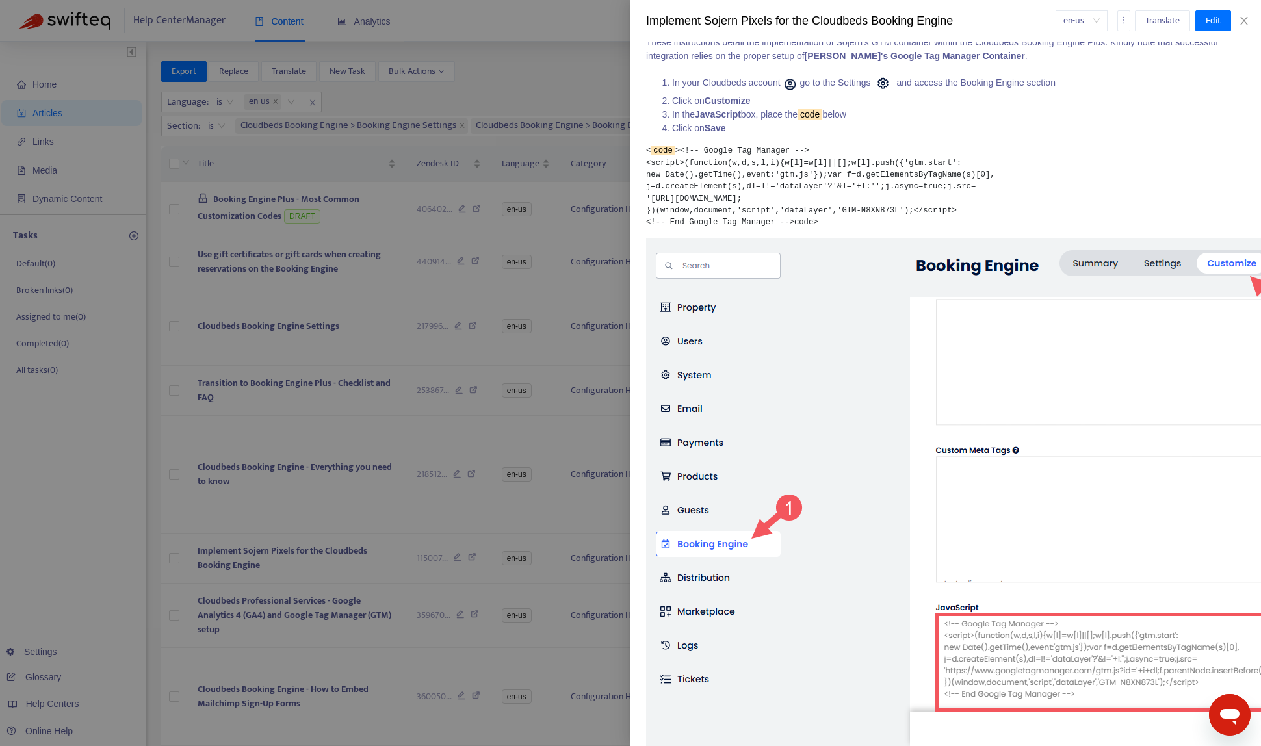
click at [377, 562] on div at bounding box center [630, 373] width 1261 height 746
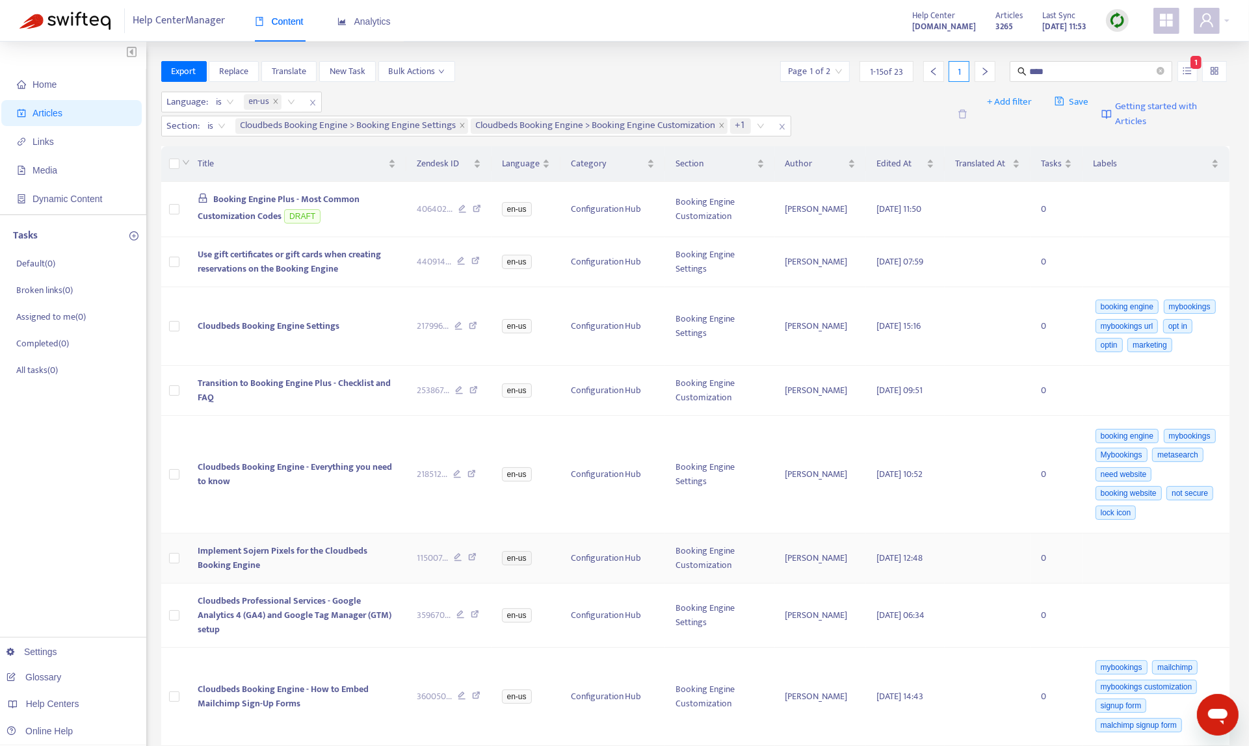
click at [475, 565] on icon at bounding box center [472, 559] width 8 height 12
click at [425, 646] on td "359670 ..." at bounding box center [448, 616] width 85 height 64
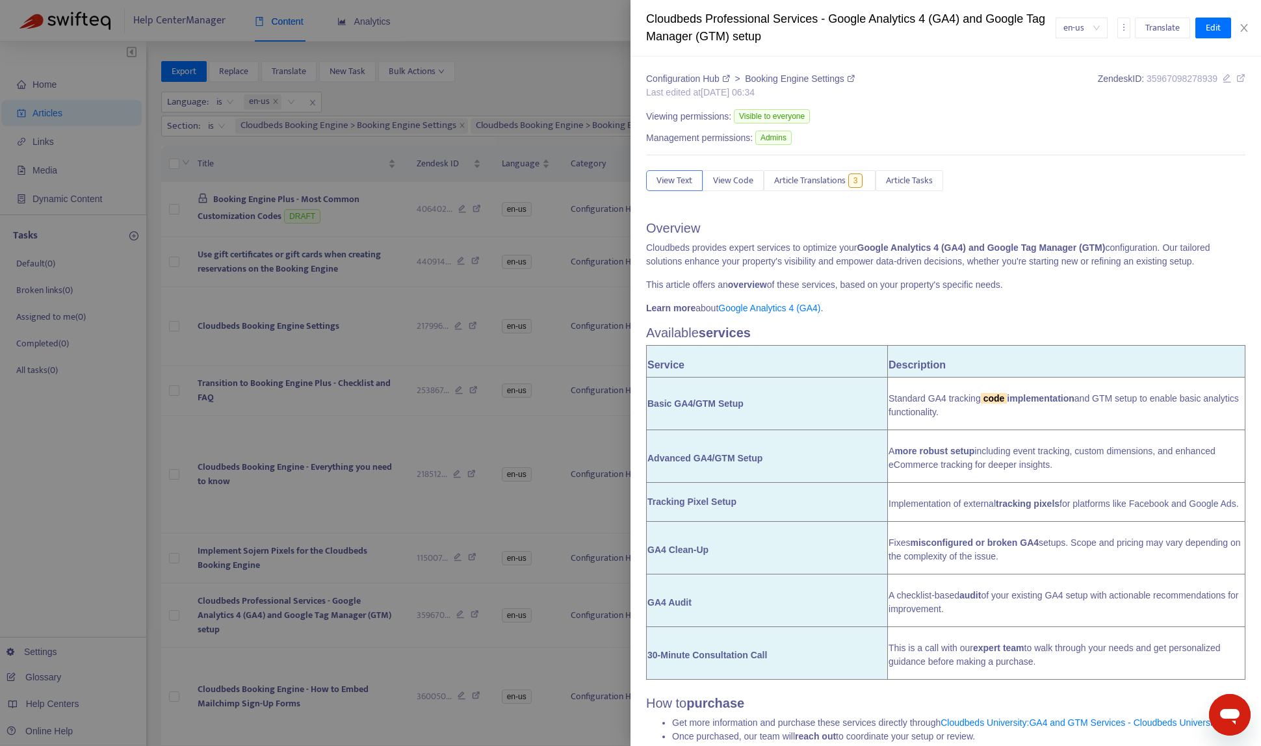
scroll to position [190, 0]
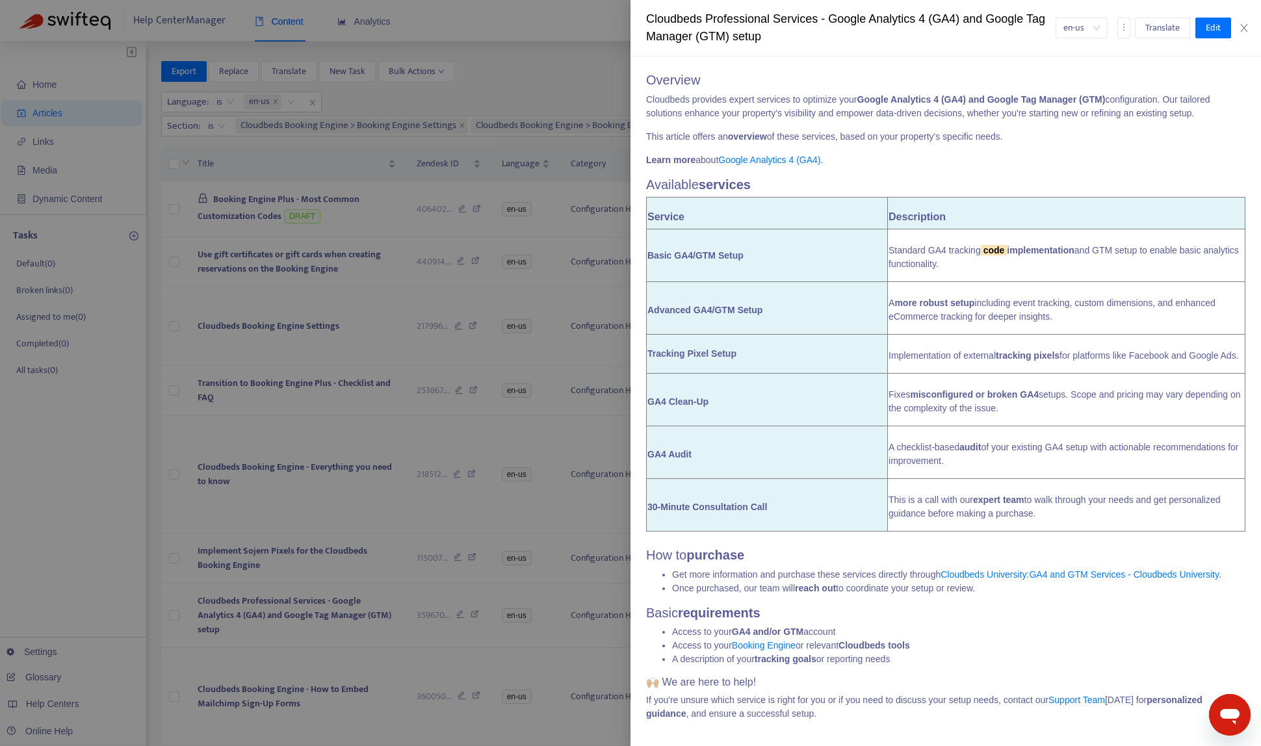
click at [387, 723] on div at bounding box center [630, 373] width 1261 height 746
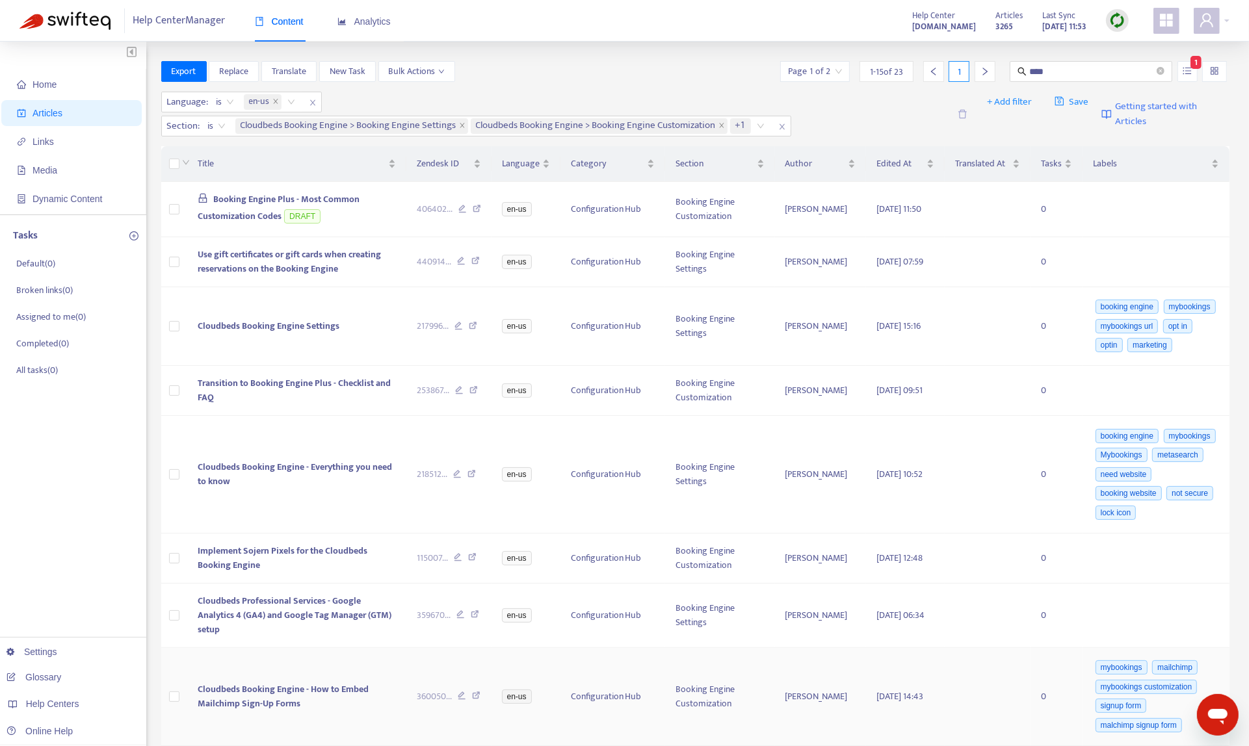
click at [348, 709] on td "Cloudbeds Booking Engine - How to Embed Mailchimp Sign-Up Forms" at bounding box center [296, 697] width 219 height 98
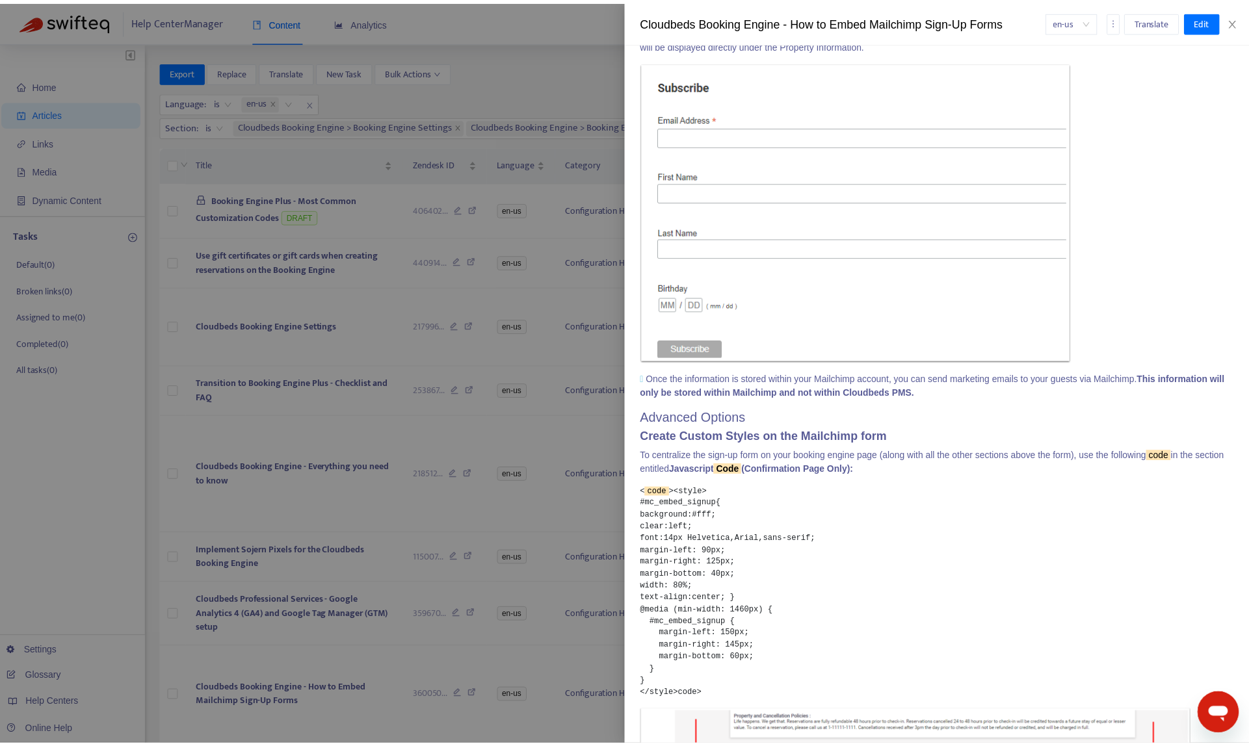
scroll to position [2175, 0]
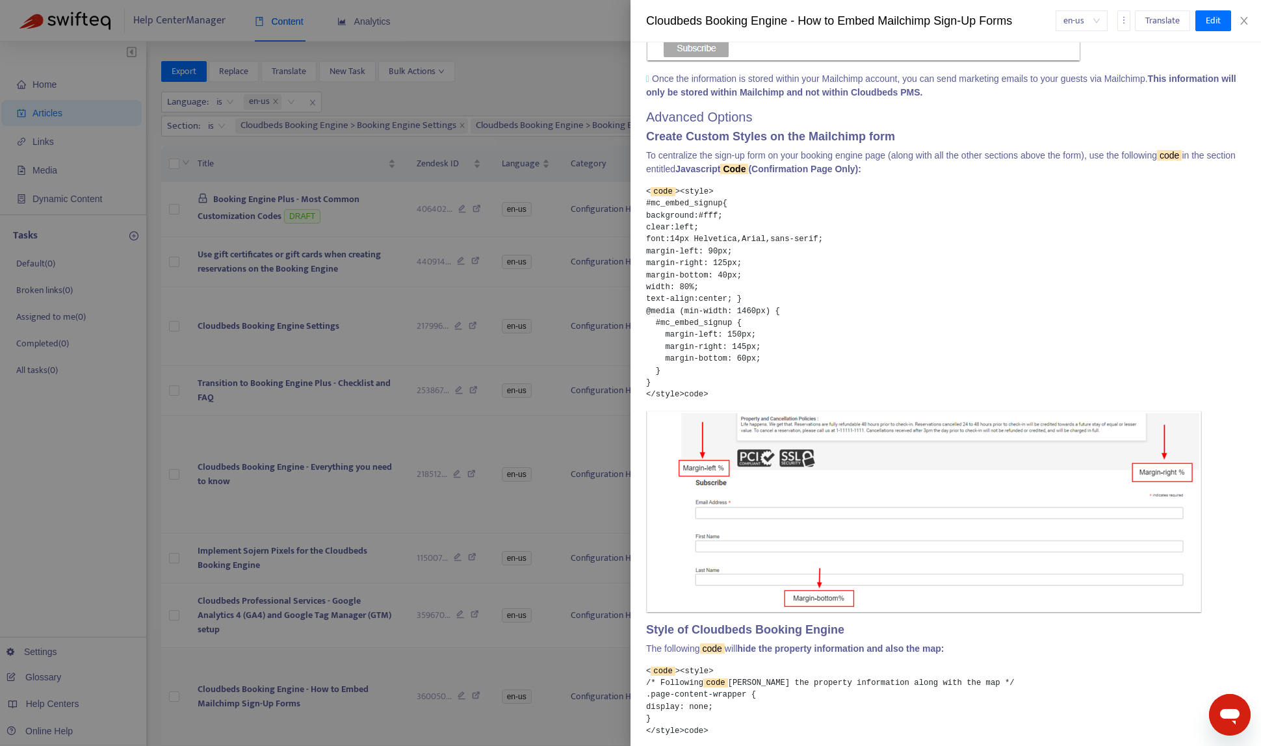
drag, startPoint x: 428, startPoint y: 690, endPoint x: 331, endPoint y: 707, distance: 98.3
click at [428, 690] on div at bounding box center [630, 373] width 1261 height 746
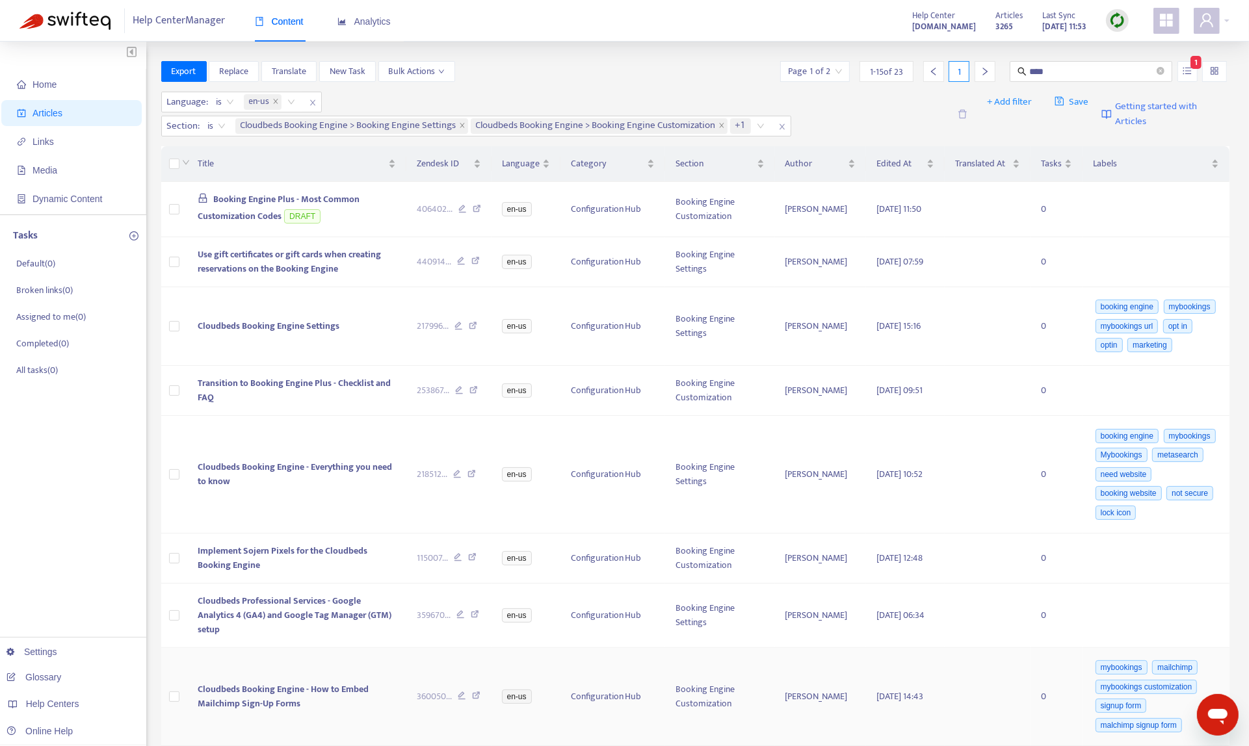
click at [478, 703] on icon at bounding box center [476, 698] width 8 height 12
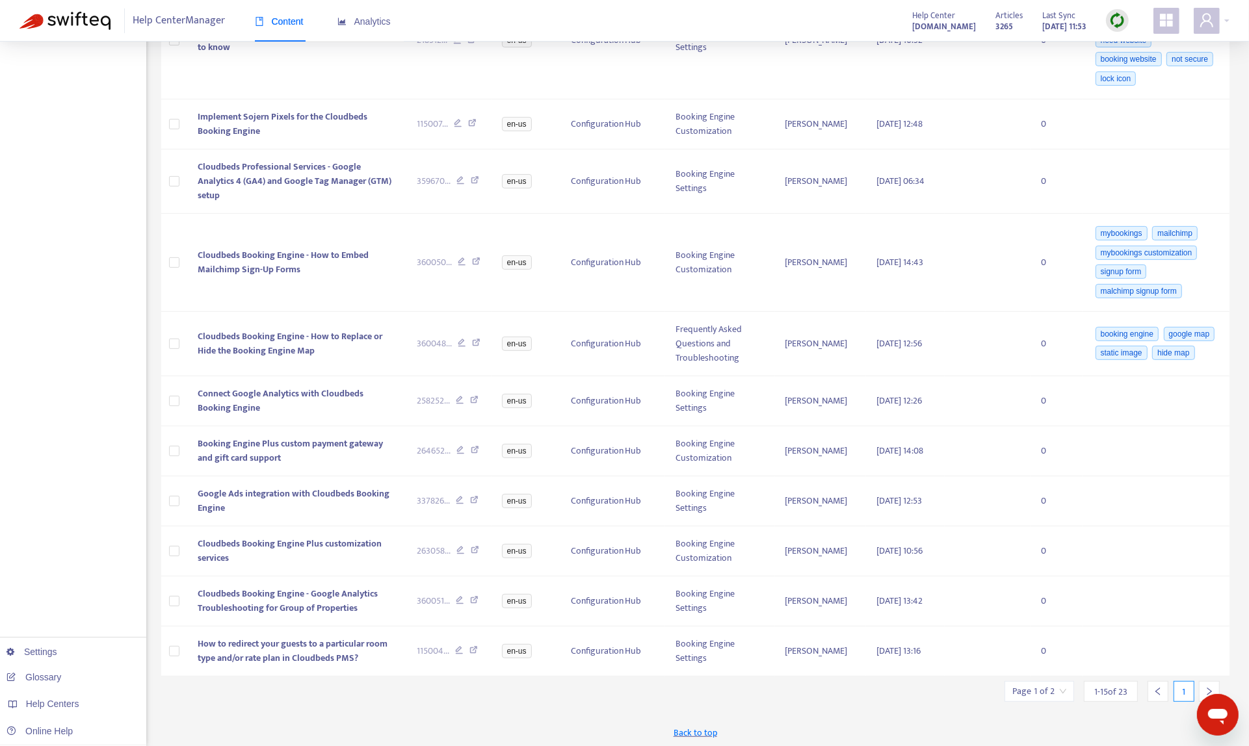
scroll to position [465, 0]
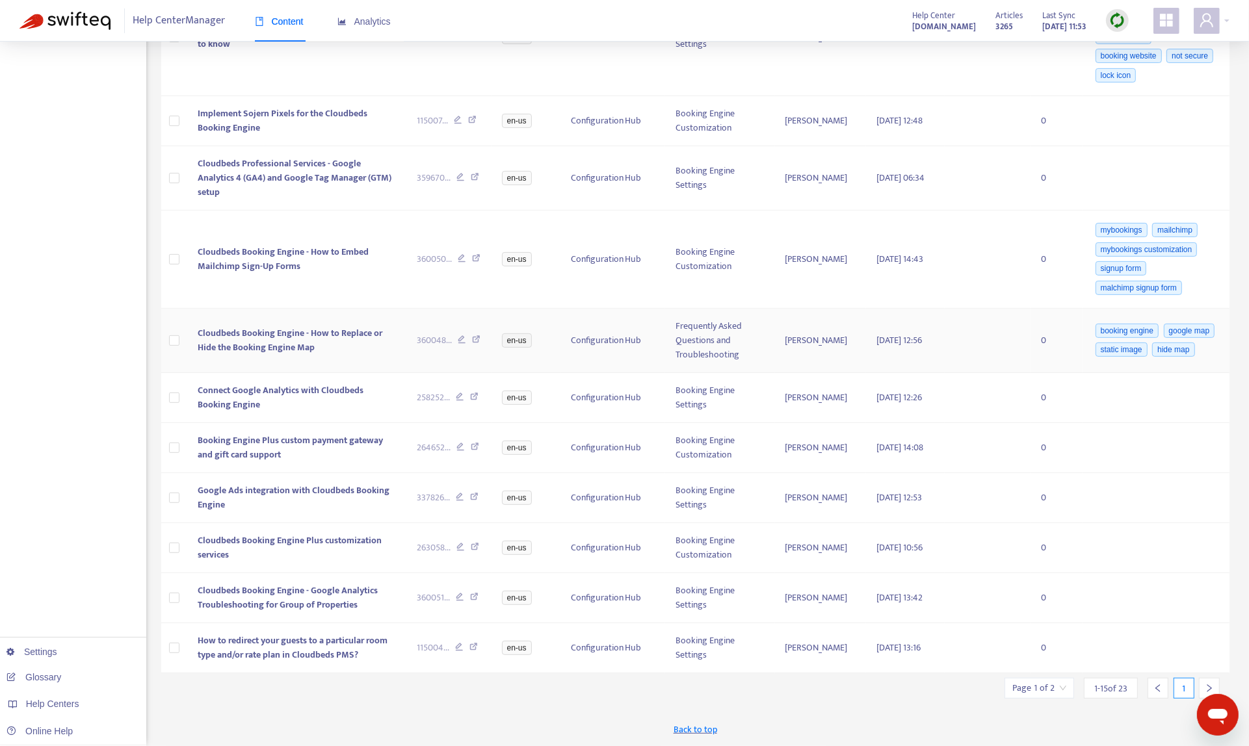
click at [480, 335] on icon at bounding box center [476, 341] width 8 height 12
click at [1038, 691] on input "search" at bounding box center [1039, 689] width 54 height 20
click at [992, 671] on span "15" at bounding box center [1008, 681] width 82 height 20
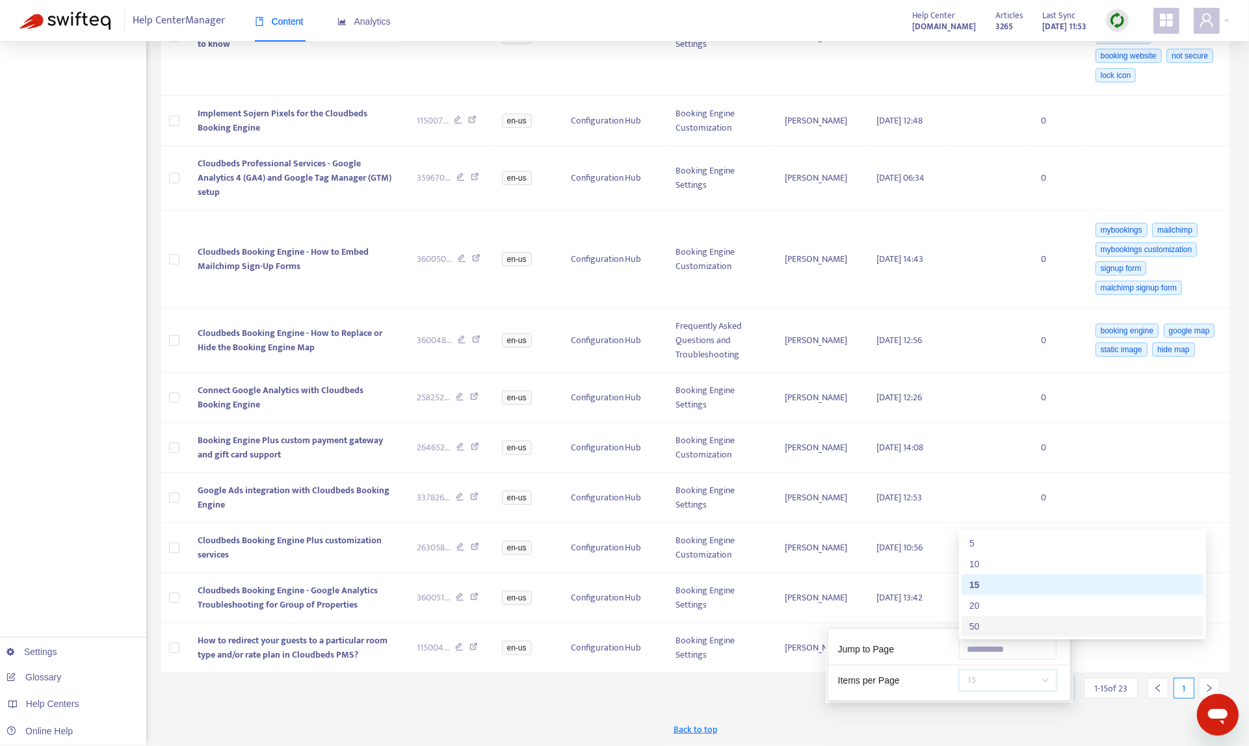
click at [997, 630] on div "50" at bounding box center [1082, 627] width 226 height 14
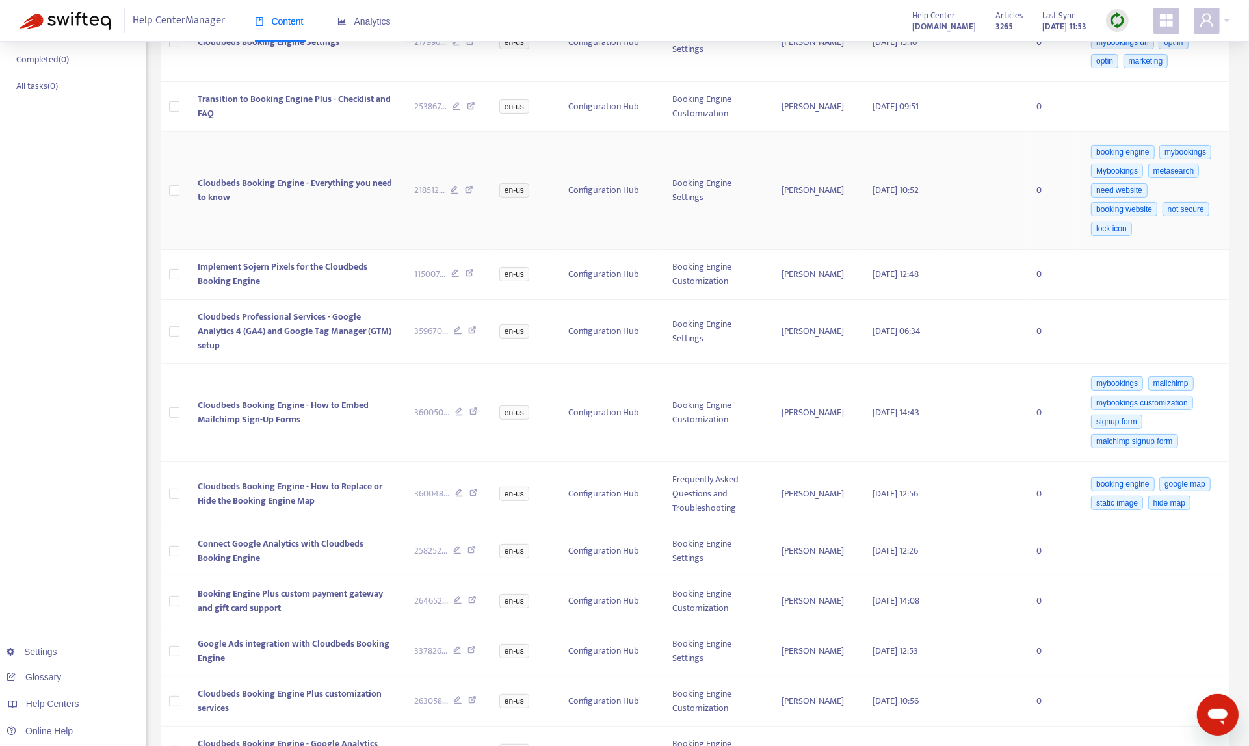
scroll to position [0, 0]
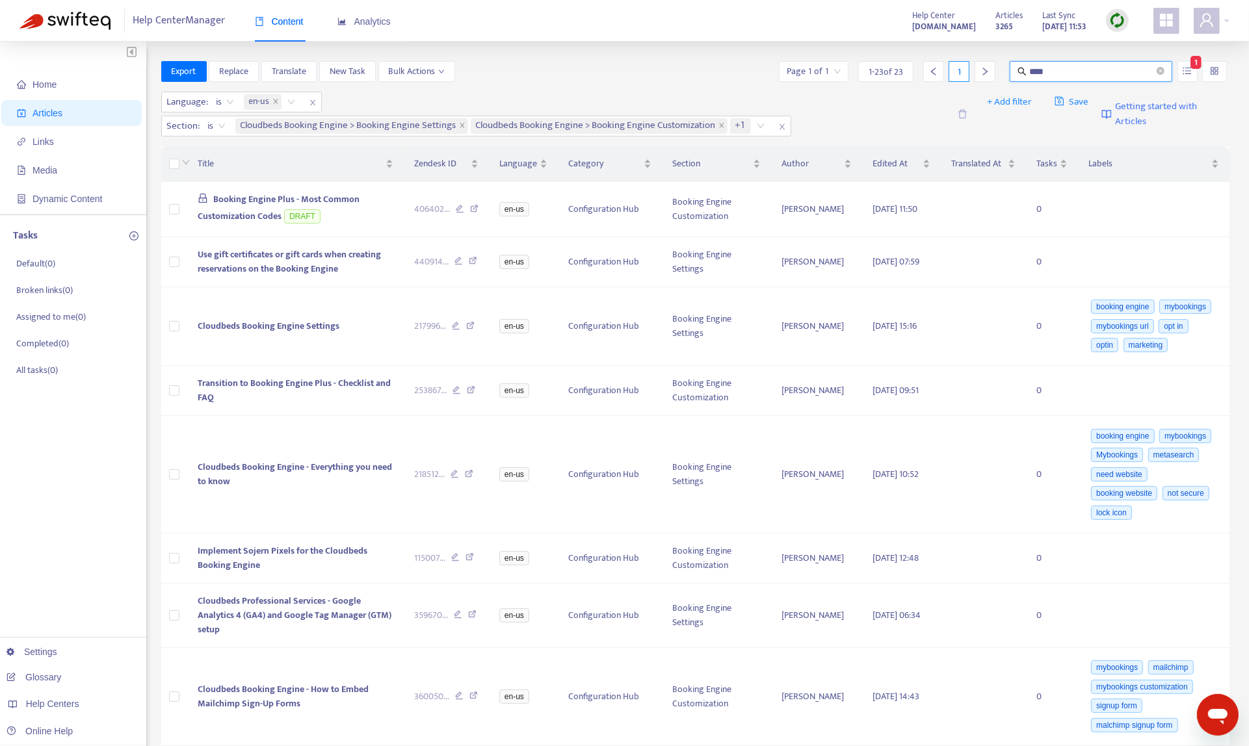
click at [1042, 72] on input "****" at bounding box center [1091, 71] width 125 height 14
click at [1177, 70] on button "button" at bounding box center [1187, 71] width 20 height 21
click at [1152, 118] on span "Match Exact Phrase" at bounding box center [1144, 116] width 85 height 14
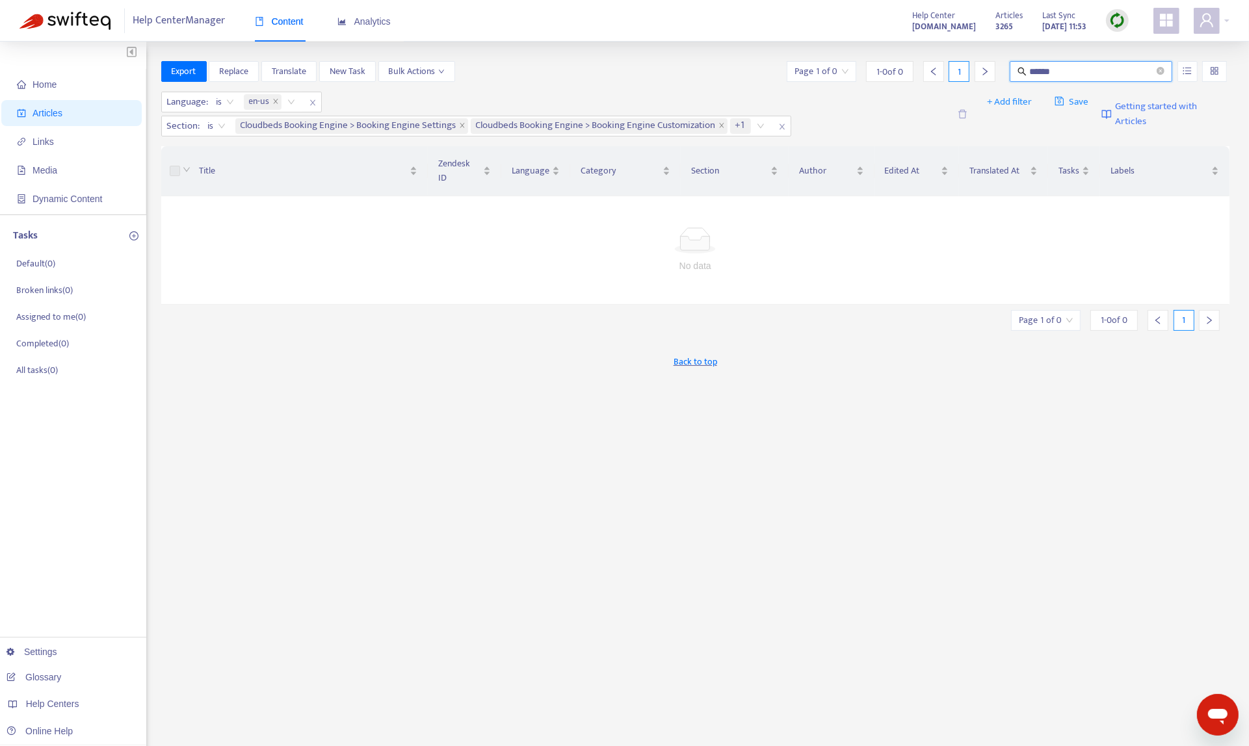
click at [1119, 70] on input "******" at bounding box center [1091, 71] width 125 height 14
type input "**********"
click at [1105, 81] on span "**********" at bounding box center [1091, 71] width 163 height 21
click at [779, 129] on icon "close" at bounding box center [782, 127] width 8 height 8
